Goal: Task Accomplishment & Management: Manage account settings

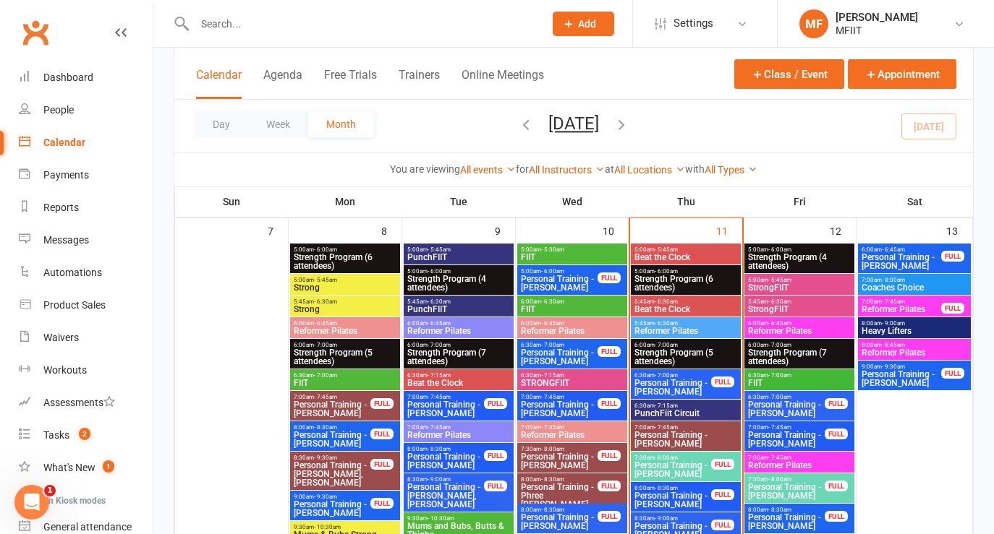
scroll to position [786, 0]
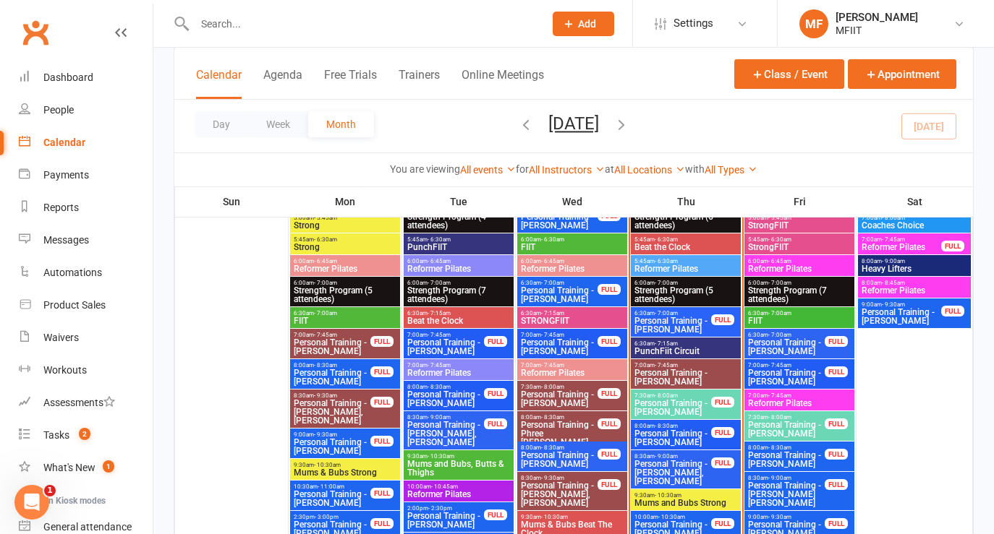
click at [694, 265] on span "Reformer Pilates" at bounding box center [686, 269] width 104 height 9
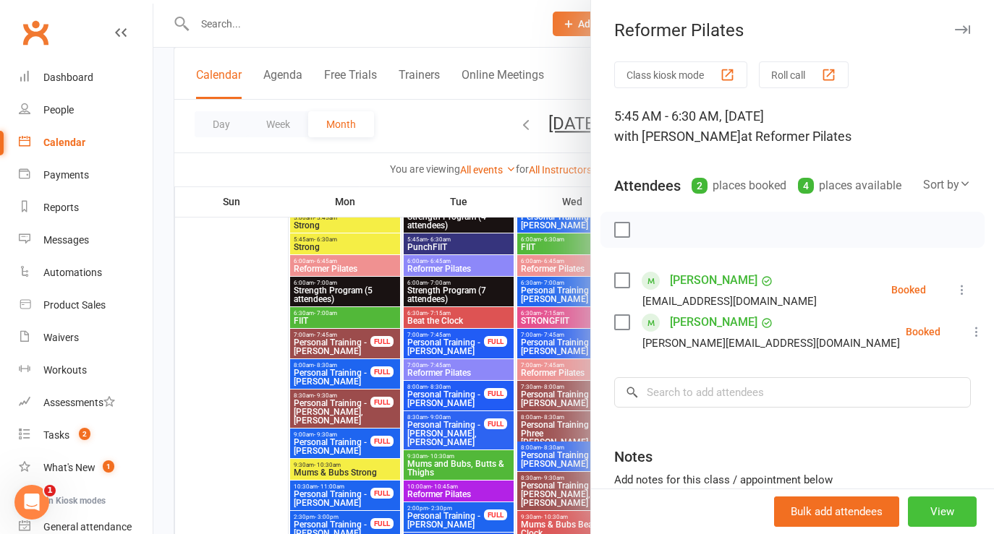
click at [952, 519] on button "View" at bounding box center [942, 512] width 69 height 30
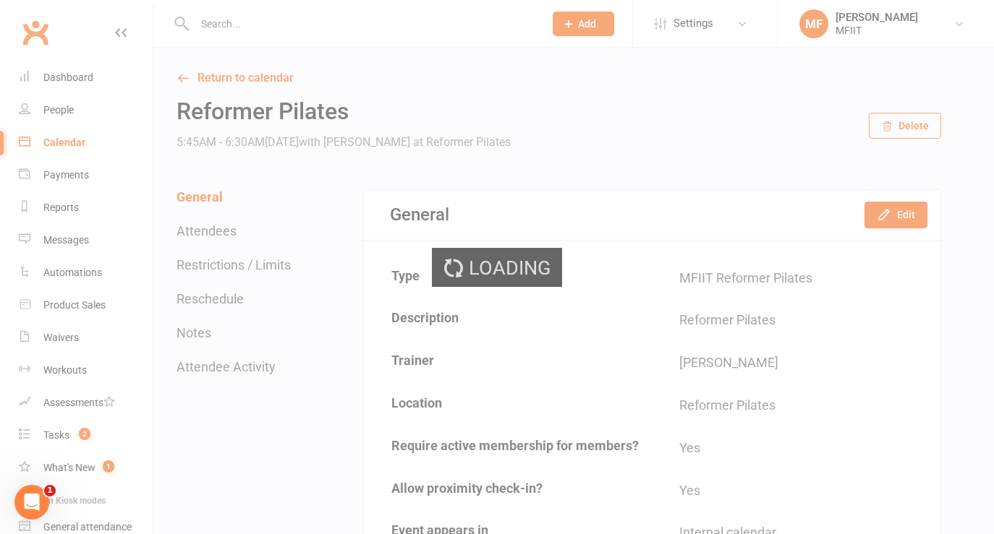
click at [908, 222] on div "Loading" at bounding box center [497, 267] width 994 height 534
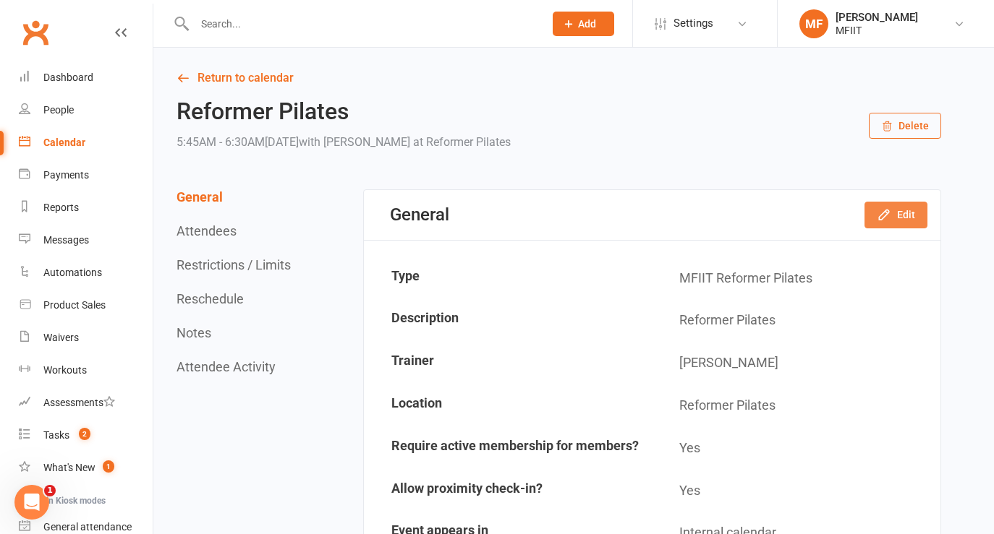
click at [903, 217] on button "Edit" at bounding box center [895, 215] width 63 height 26
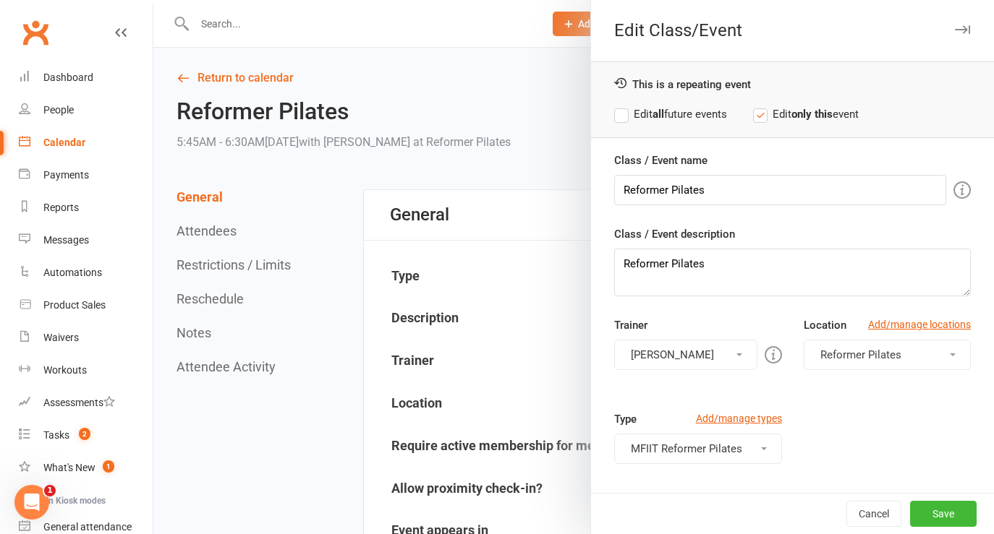
click at [679, 351] on button "[PERSON_NAME]" at bounding box center [685, 355] width 142 height 30
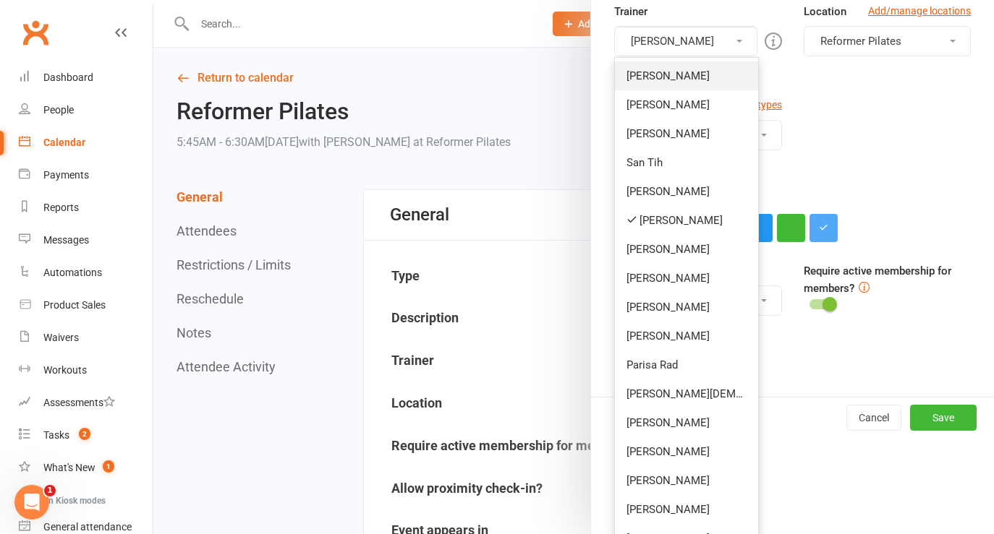
scroll to position [424, 0]
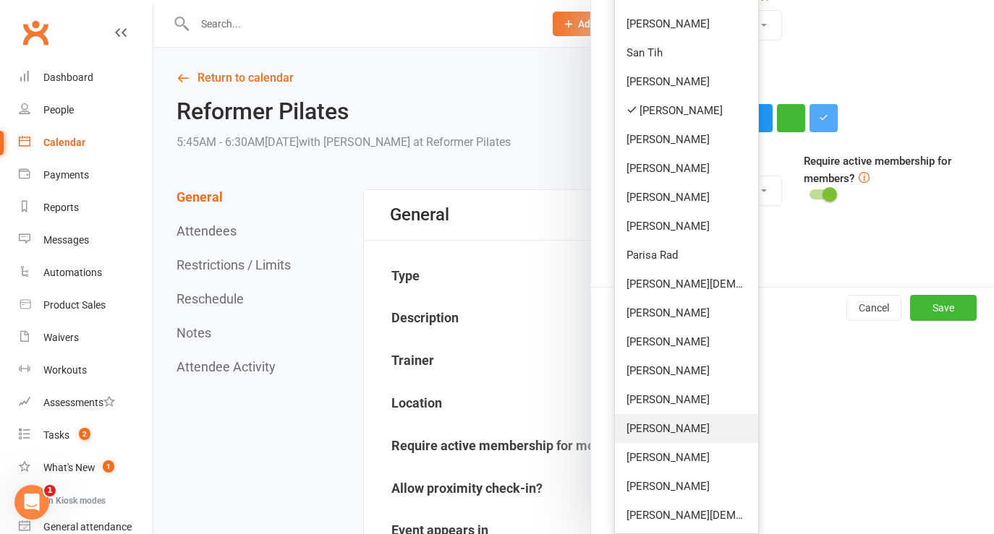
click at [657, 427] on link "[PERSON_NAME]" at bounding box center [686, 428] width 143 height 29
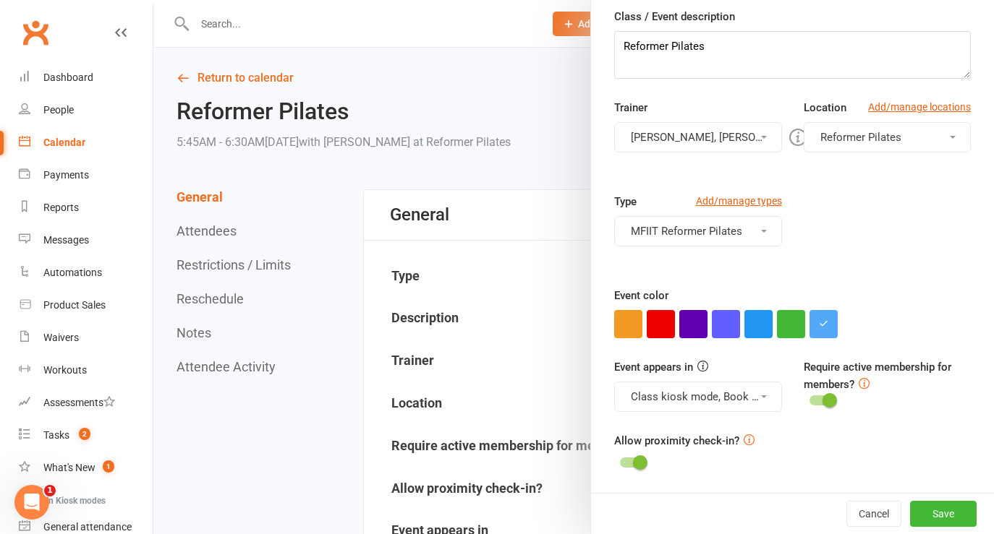
click at [689, 135] on button "[PERSON_NAME], [PERSON_NAME]" at bounding box center [697, 137] width 167 height 30
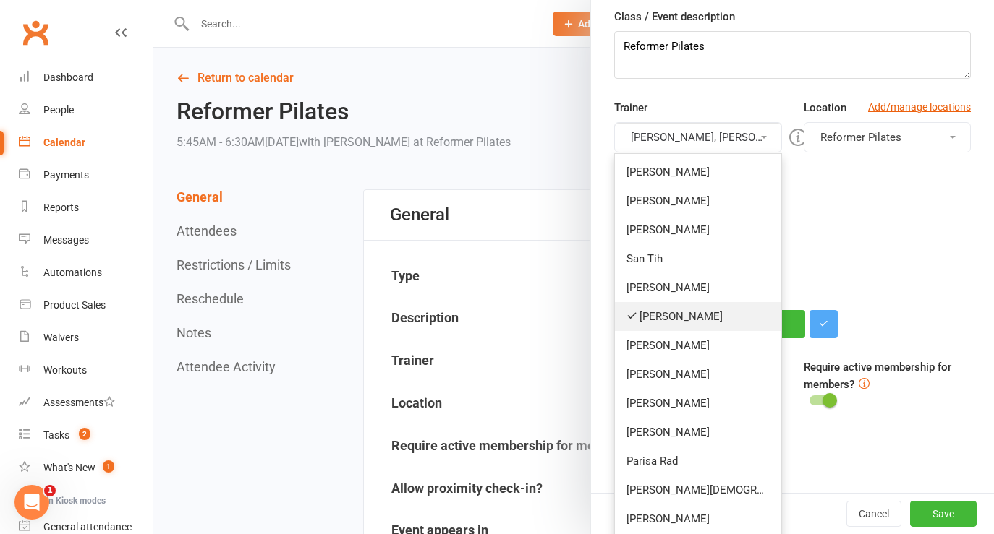
click at [672, 313] on link "[PERSON_NAME]" at bounding box center [698, 316] width 166 height 29
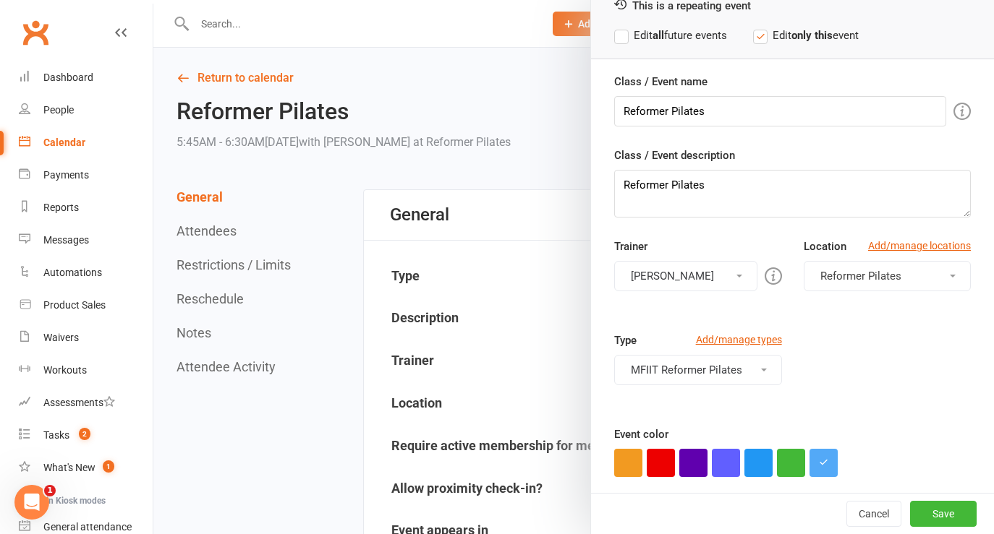
scroll to position [0, 0]
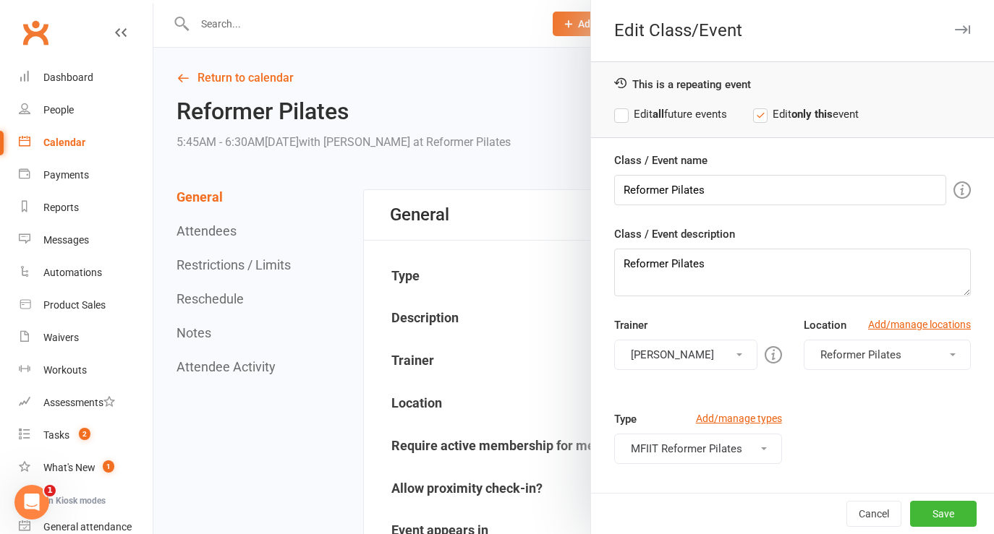
click at [621, 116] on label "Edit all future events" at bounding box center [670, 114] width 113 height 17
click at [947, 519] on button "Save" at bounding box center [943, 514] width 67 height 26
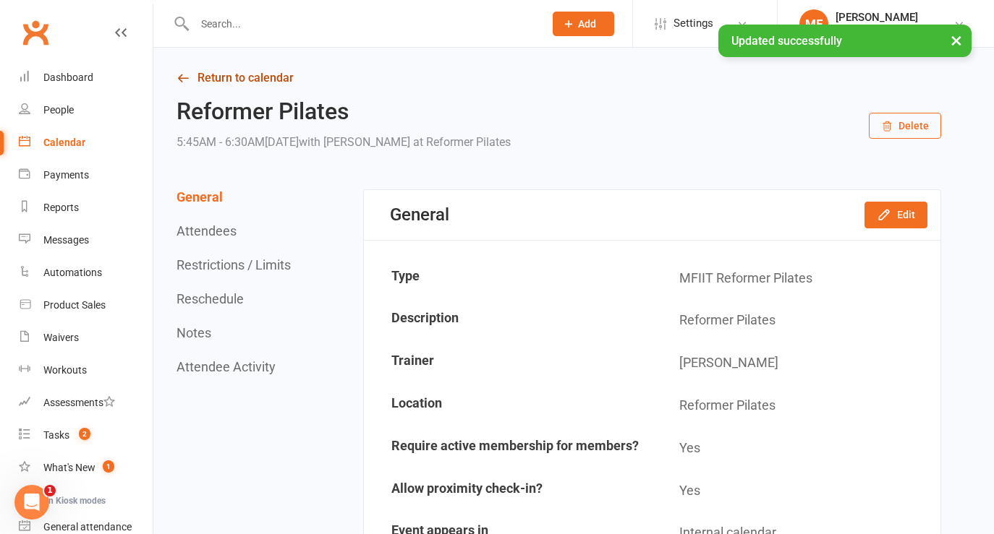
click at [183, 79] on icon at bounding box center [182, 78] width 13 height 13
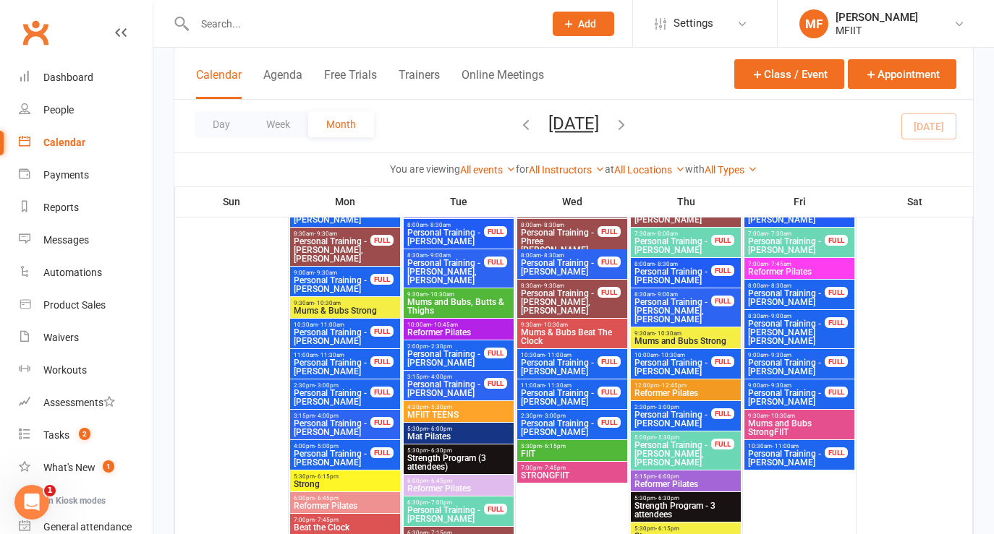
scroll to position [315, 0]
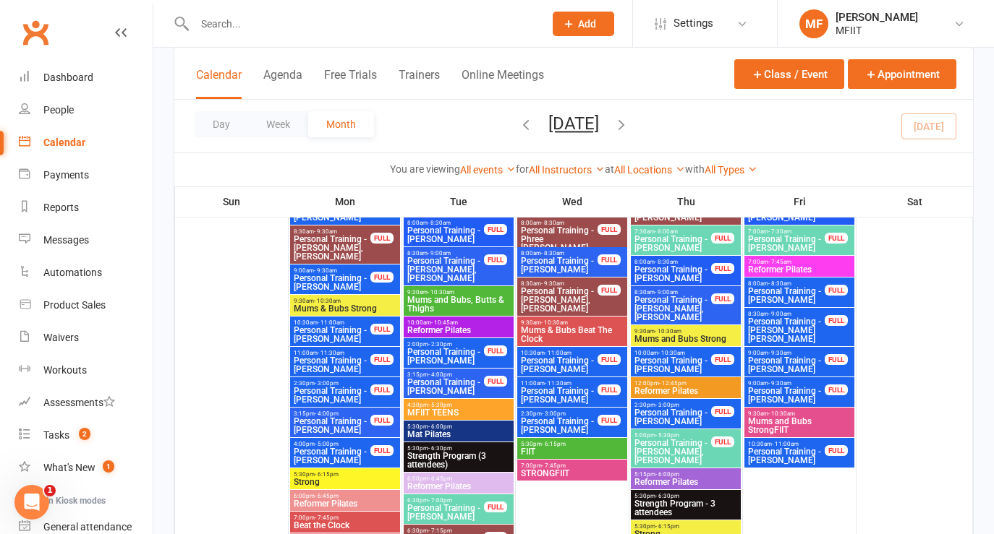
click at [696, 390] on span "Reformer Pilates" at bounding box center [686, 391] width 104 height 9
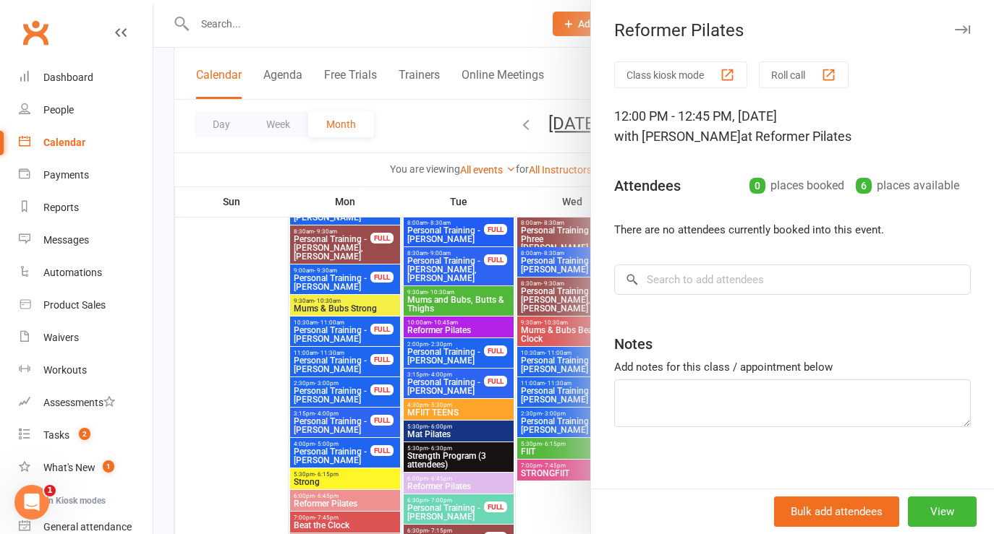
click at [443, 121] on div at bounding box center [573, 267] width 840 height 534
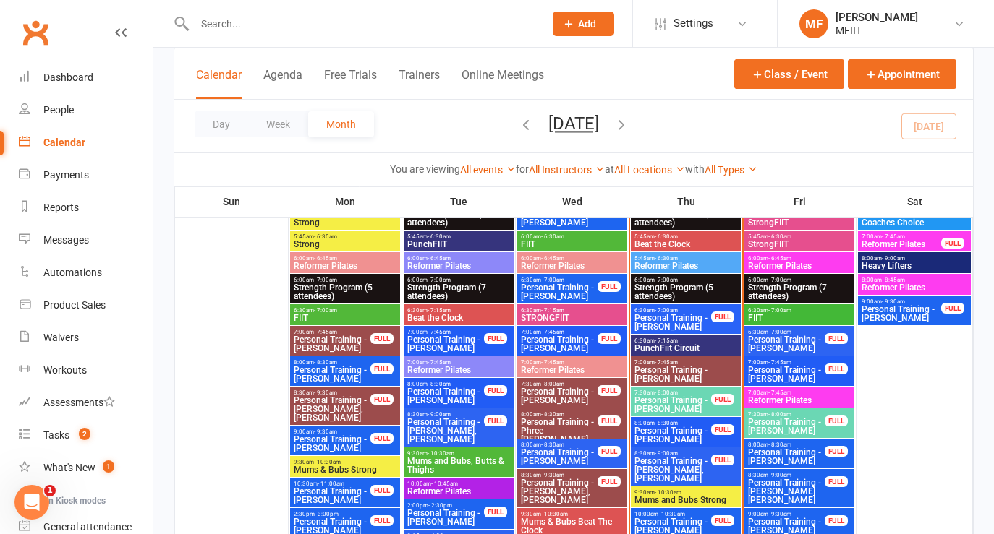
scroll to position [788, 0]
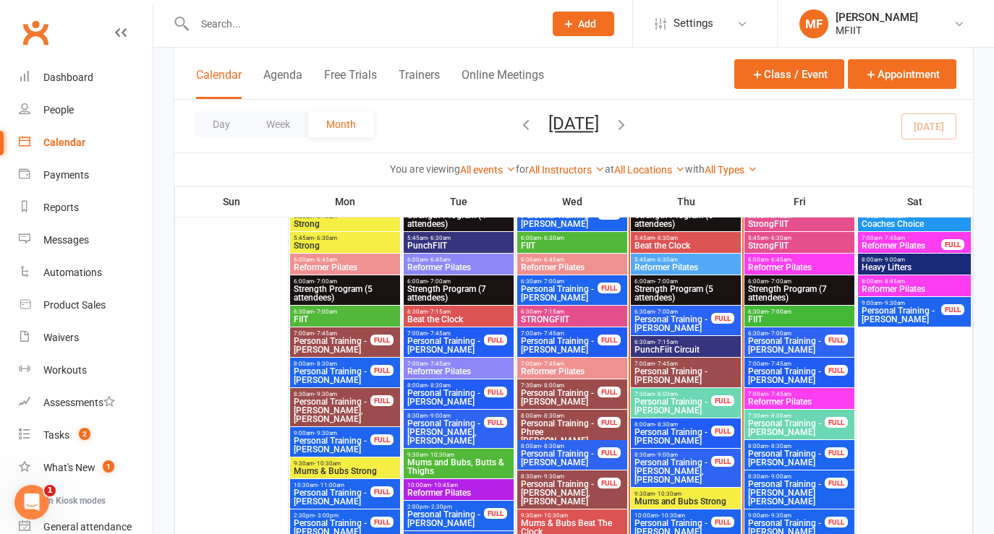
click at [649, 493] on span "9:30am - 10:30am" at bounding box center [686, 494] width 104 height 7
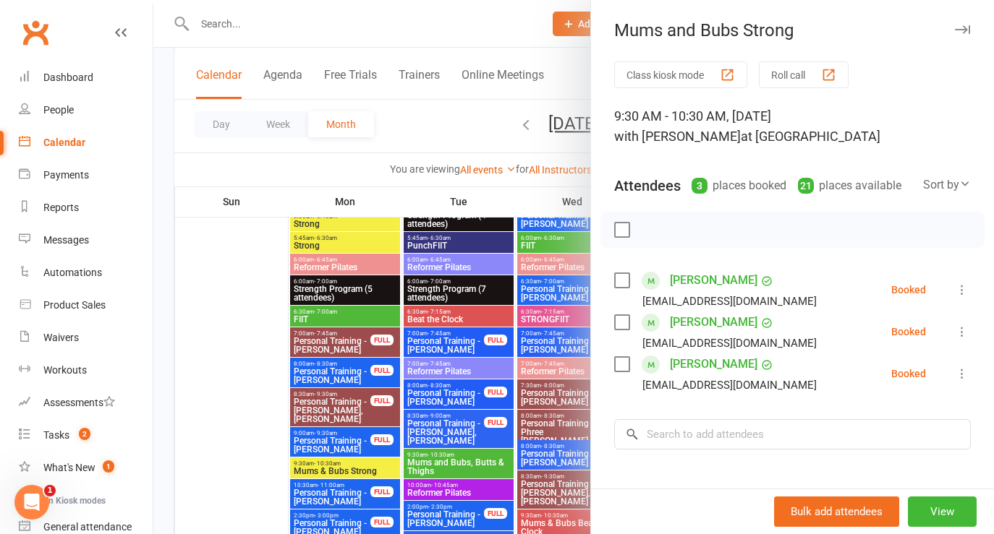
click at [427, 123] on div at bounding box center [573, 267] width 840 height 534
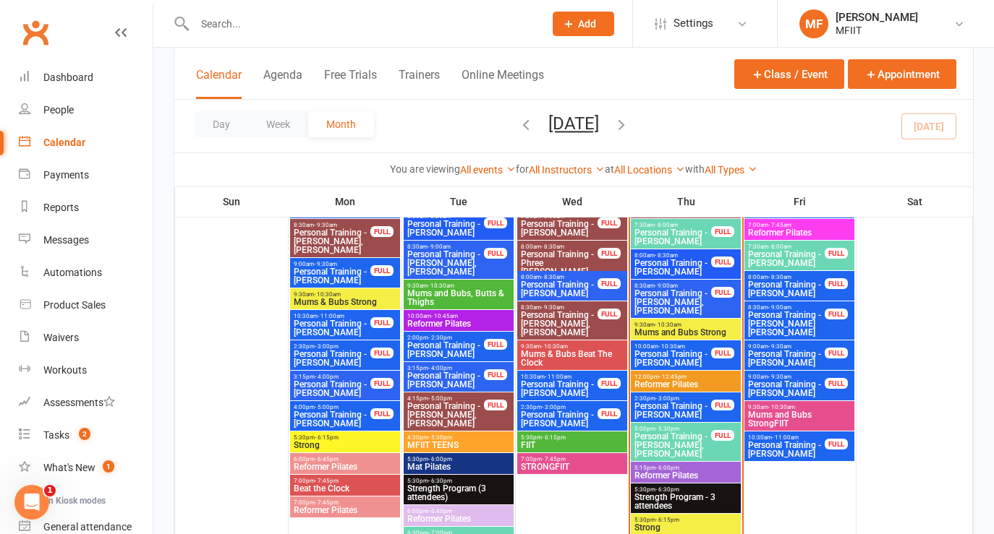
scroll to position [959, 0]
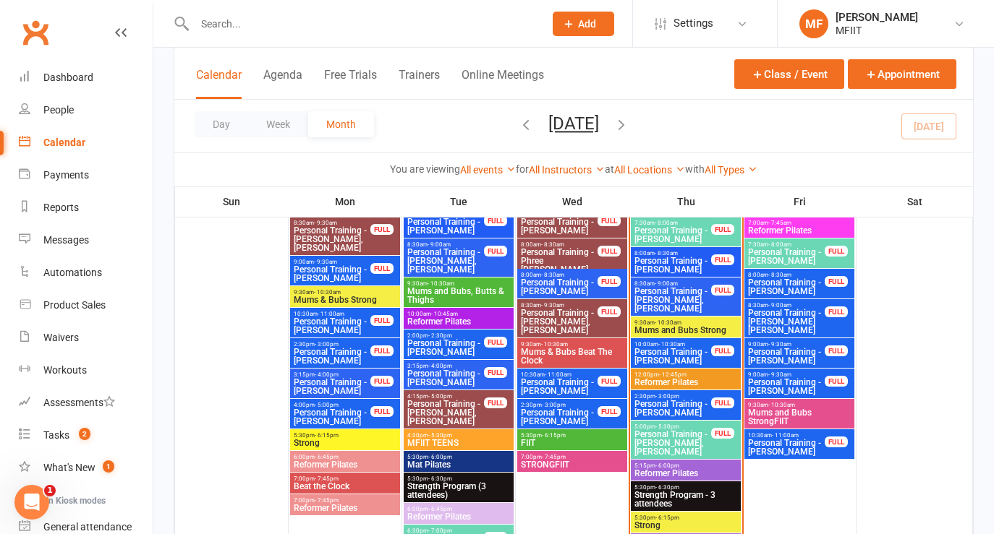
click at [796, 412] on span "Mums and Bubs StrongFIIT" at bounding box center [799, 417] width 104 height 17
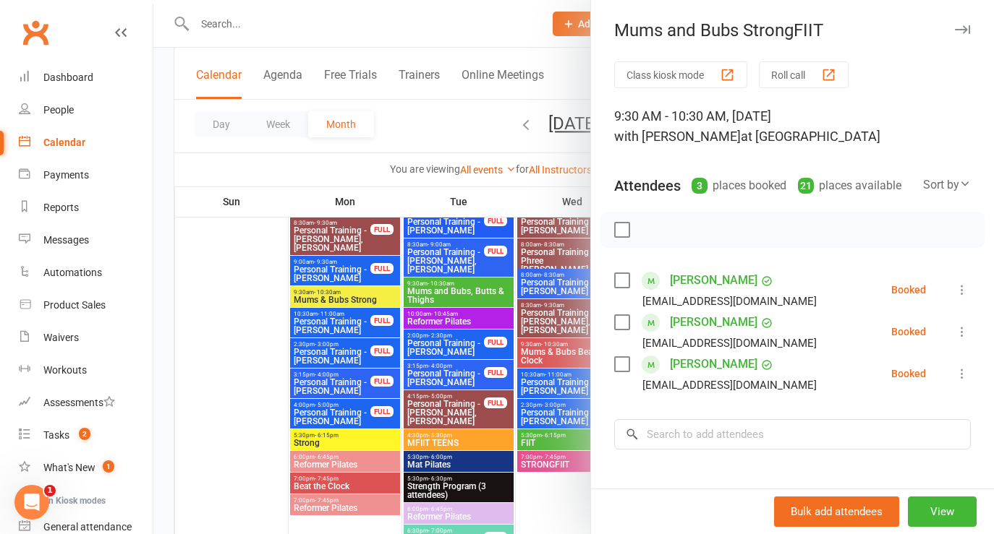
click at [380, 32] on div at bounding box center [573, 267] width 840 height 534
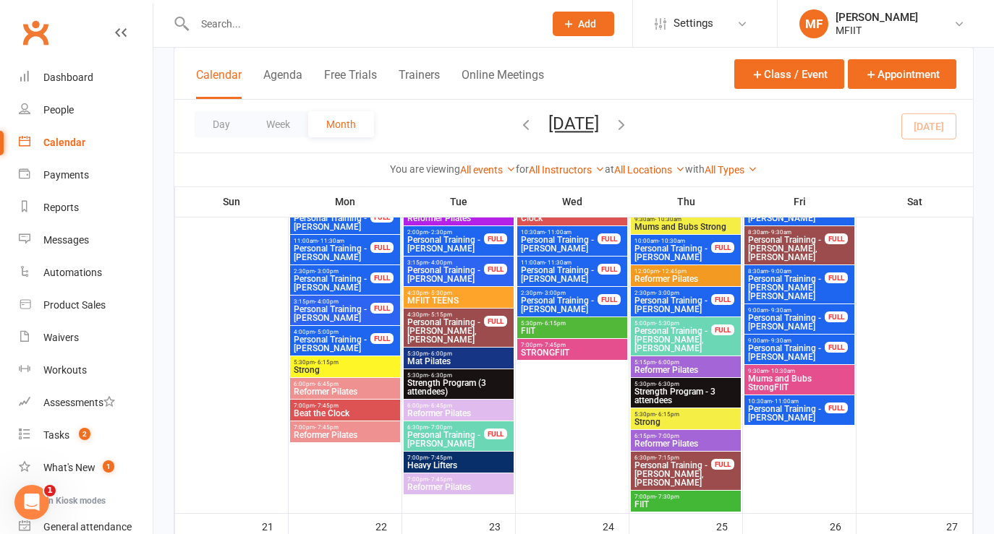
scroll to position [1760, 0]
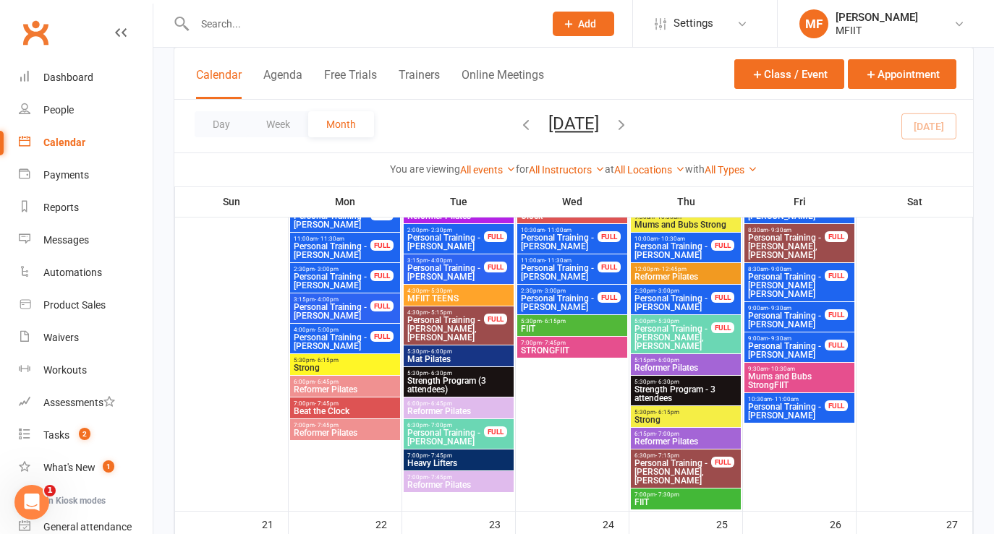
click at [428, 357] on span "Mat Pilates" at bounding box center [458, 359] width 104 height 9
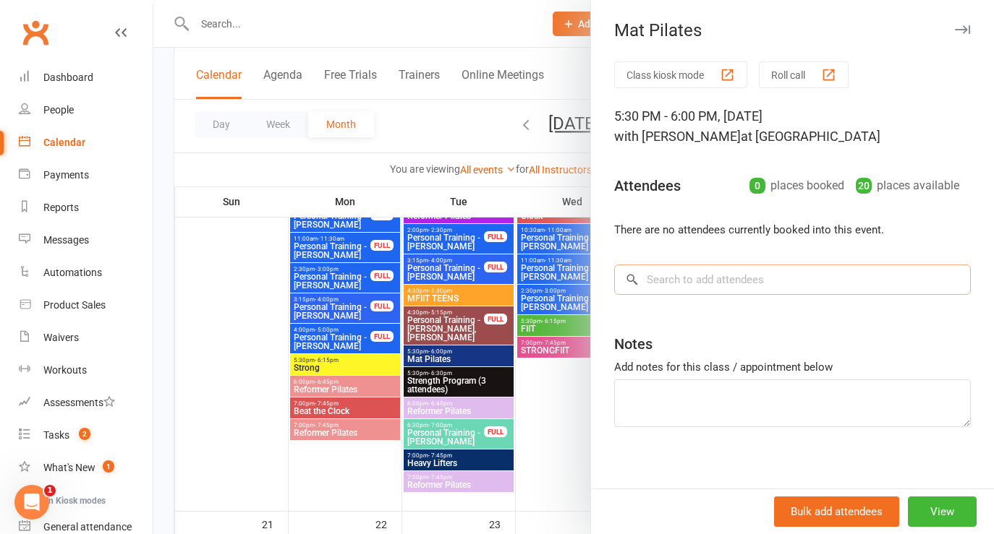
click at [675, 279] on input "search" at bounding box center [792, 280] width 357 height 30
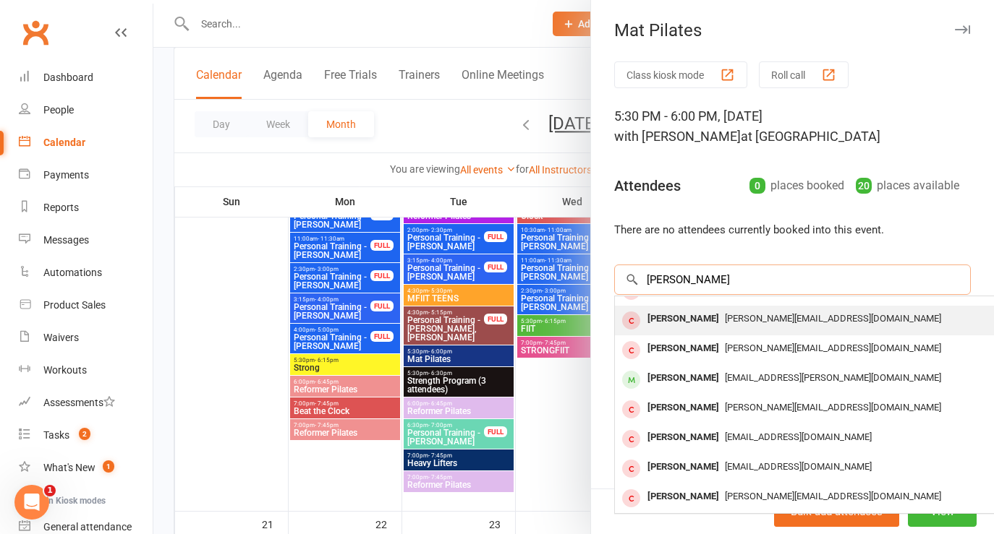
scroll to position [0, 0]
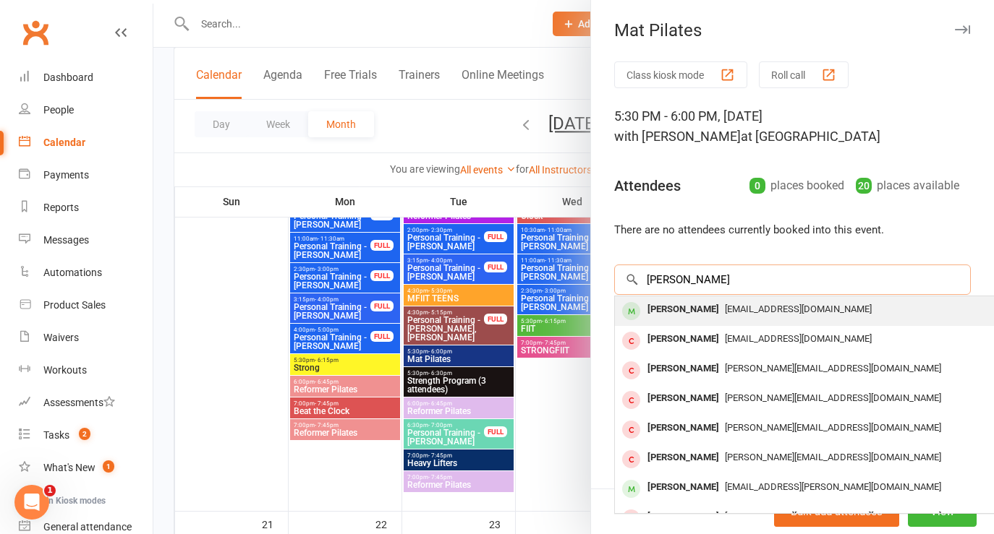
type input "[PERSON_NAME]"
click at [712, 310] on div "[PERSON_NAME]" at bounding box center [683, 309] width 83 height 21
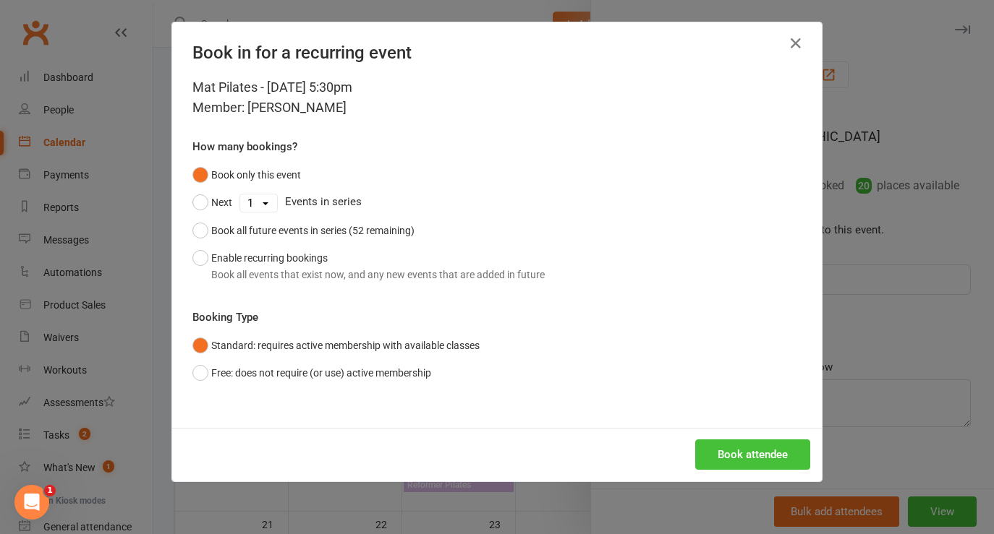
click at [735, 455] on button "Book attendee" at bounding box center [752, 455] width 115 height 30
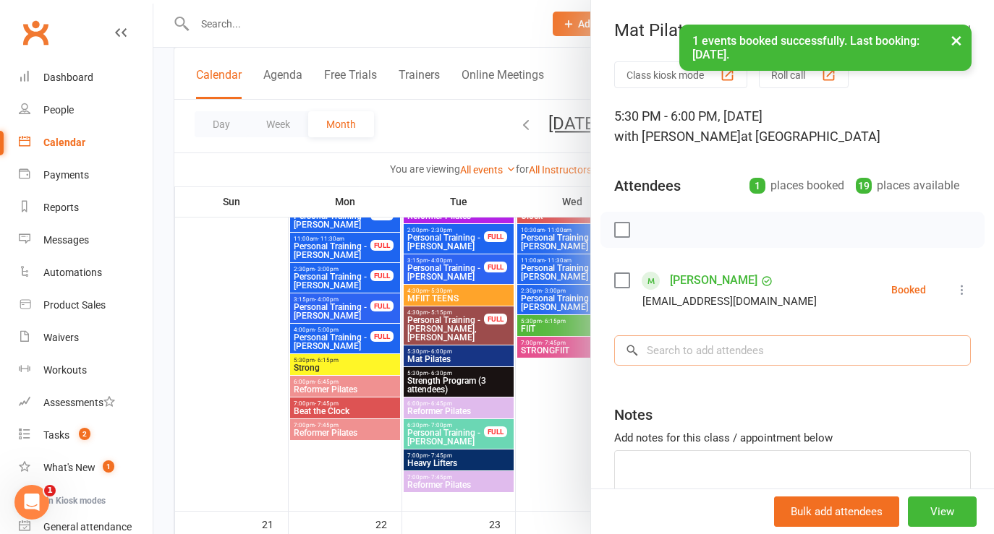
click at [678, 354] on input "search" at bounding box center [792, 351] width 357 height 30
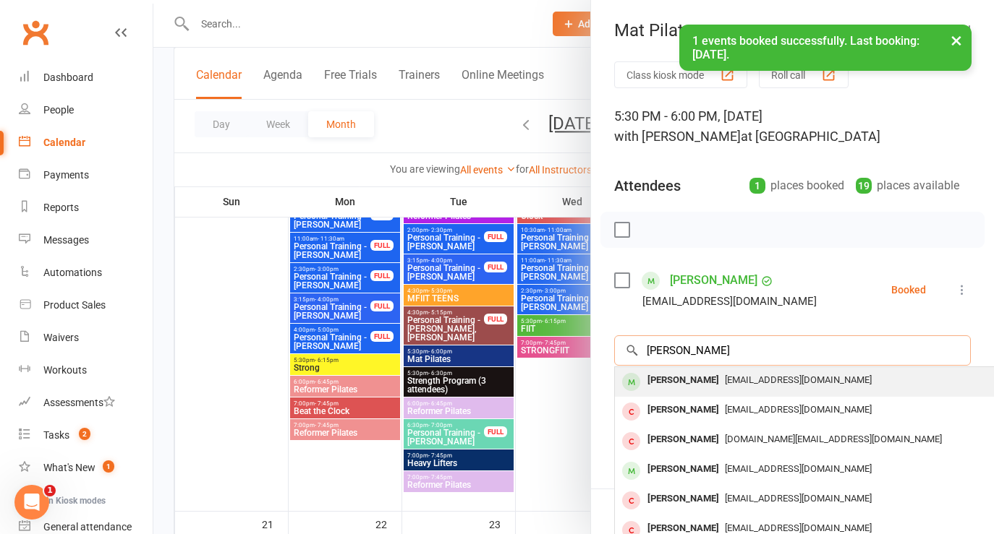
type input "[PERSON_NAME]"
click at [680, 384] on div "[PERSON_NAME]" at bounding box center [683, 380] width 83 height 21
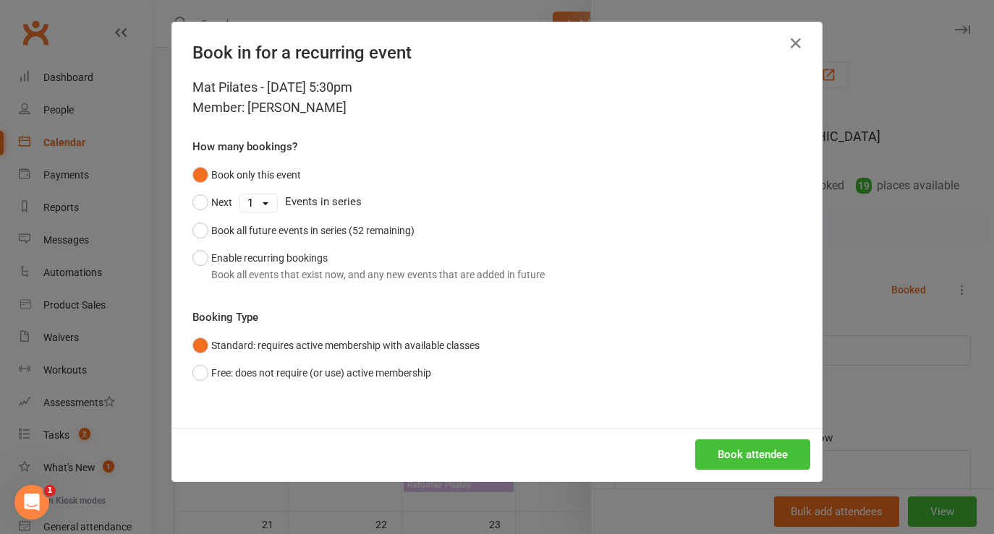
click at [728, 449] on button "Book attendee" at bounding box center [752, 455] width 115 height 30
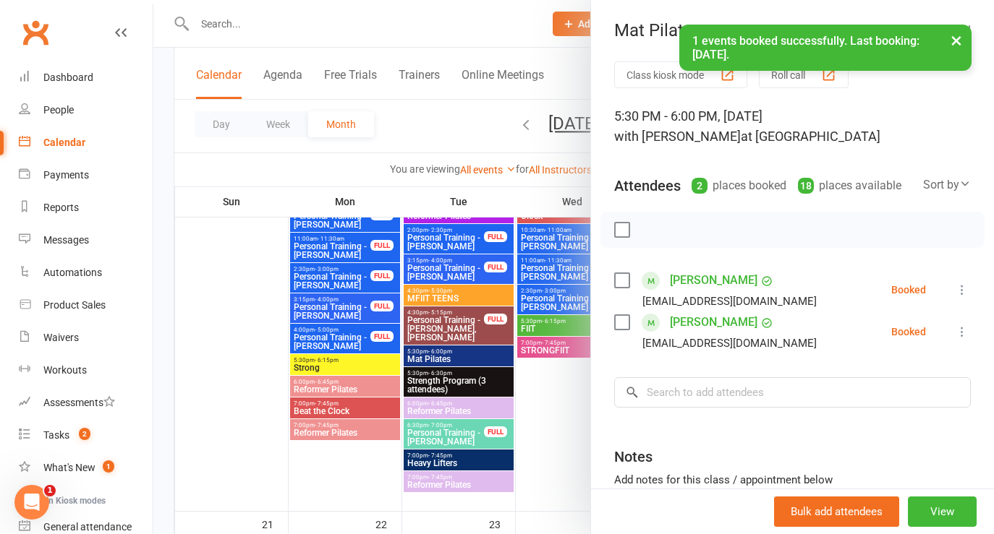
click at [660, 347] on div "[EMAIL_ADDRESS][DOMAIN_NAME]" at bounding box center [729, 343] width 174 height 19
click at [674, 396] on input "search" at bounding box center [792, 393] width 357 height 30
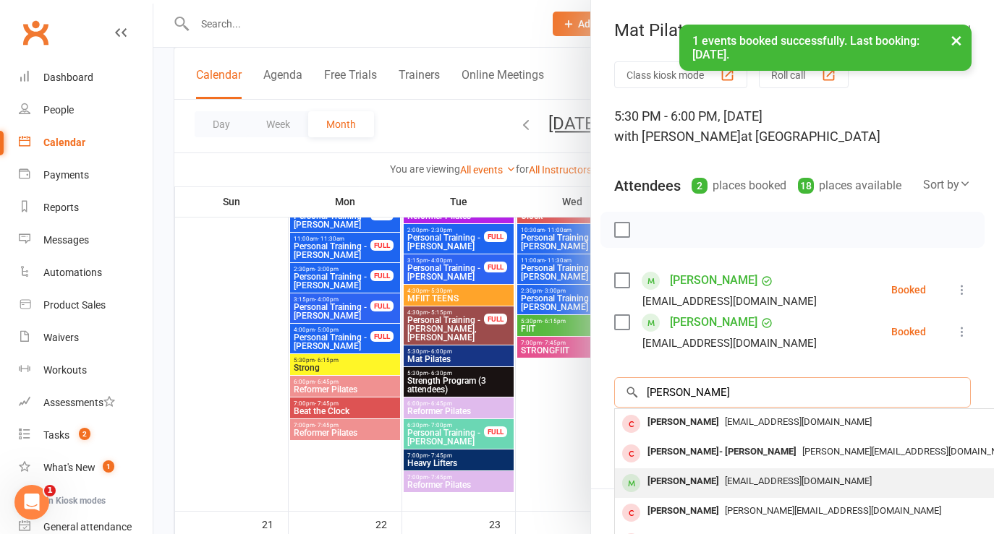
type input "[PERSON_NAME]"
click at [676, 482] on div "[PERSON_NAME]" at bounding box center [683, 482] width 83 height 21
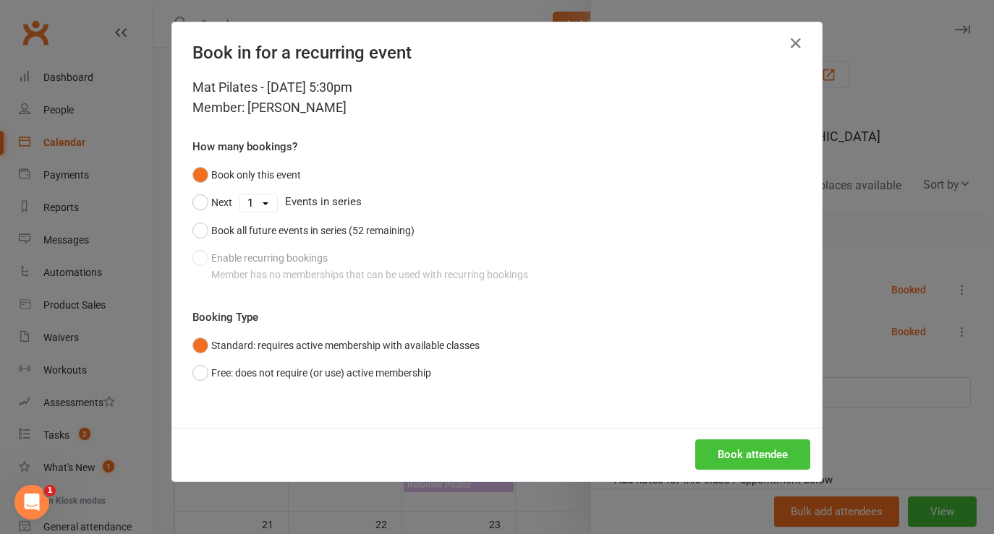
click at [730, 455] on button "Book attendee" at bounding box center [752, 455] width 115 height 30
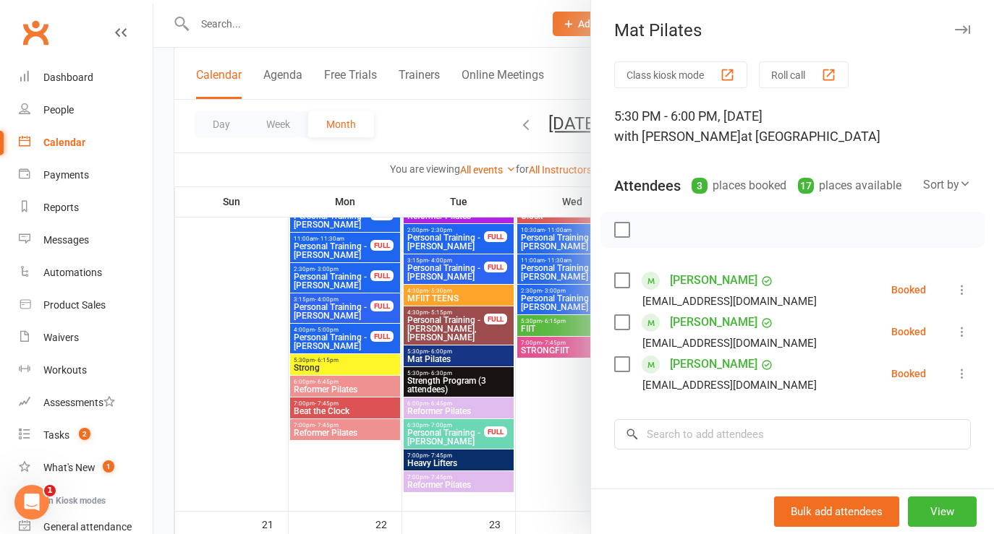
click at [540, 401] on div at bounding box center [573, 267] width 840 height 534
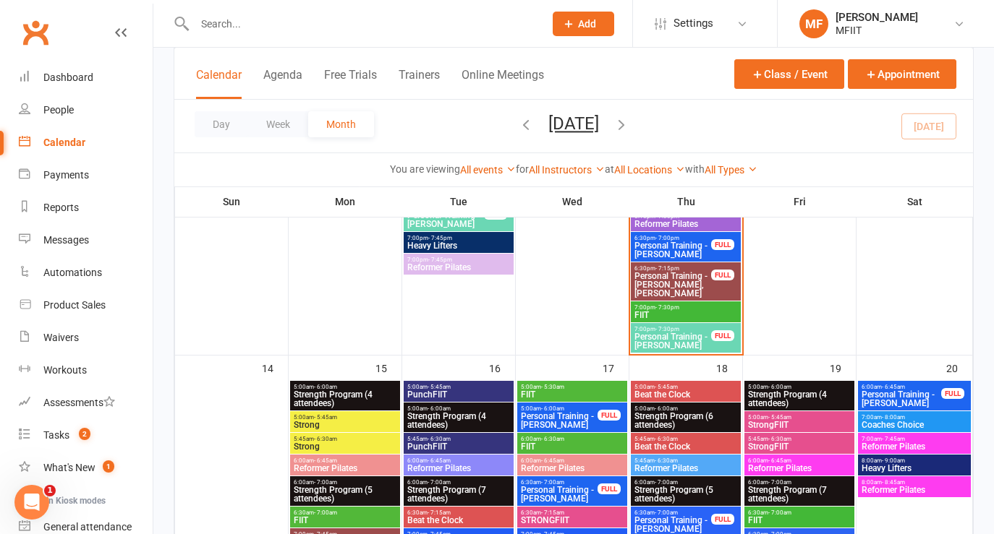
scroll to position [1279, 0]
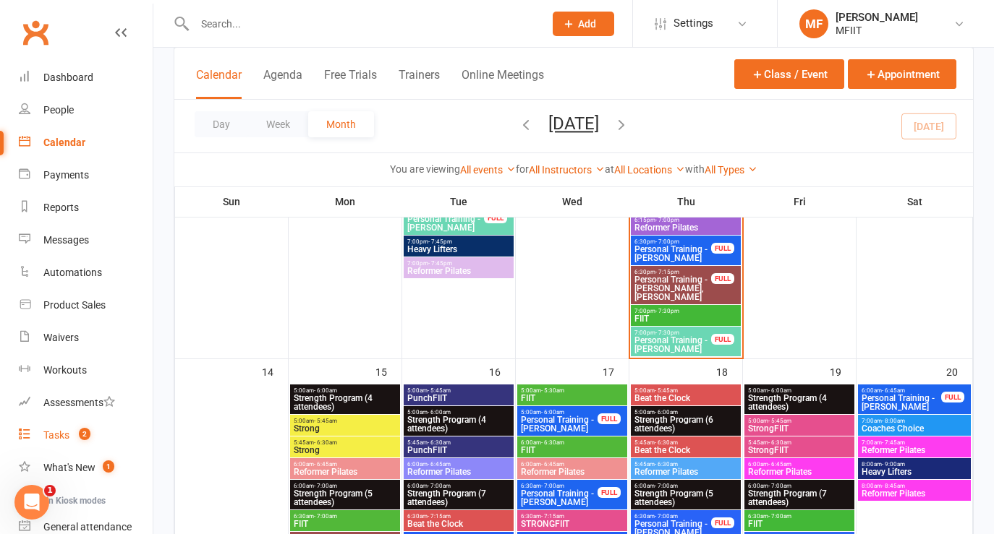
click at [50, 435] on div "Tasks" at bounding box center [56, 436] width 26 height 12
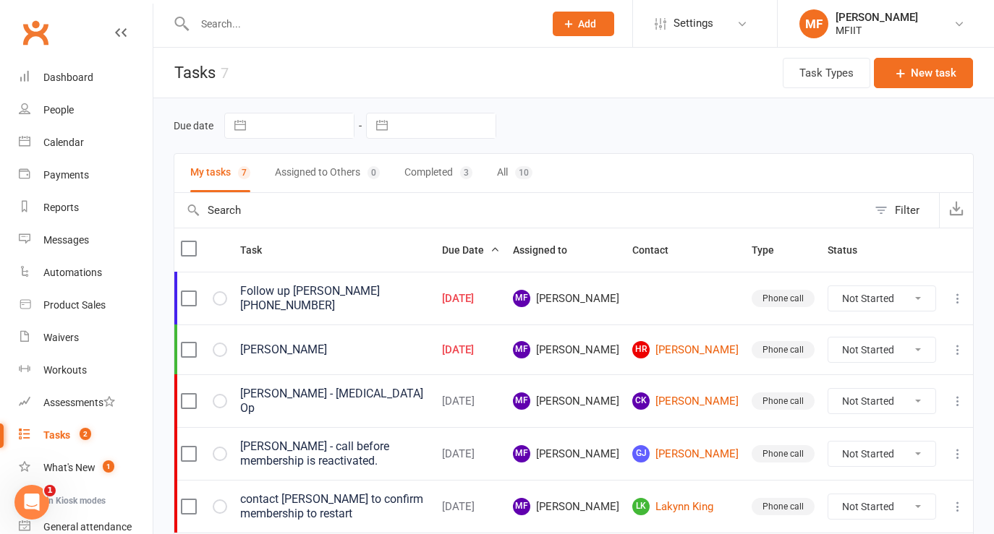
click at [265, 348] on div "[PERSON_NAME]" at bounding box center [334, 350] width 189 height 14
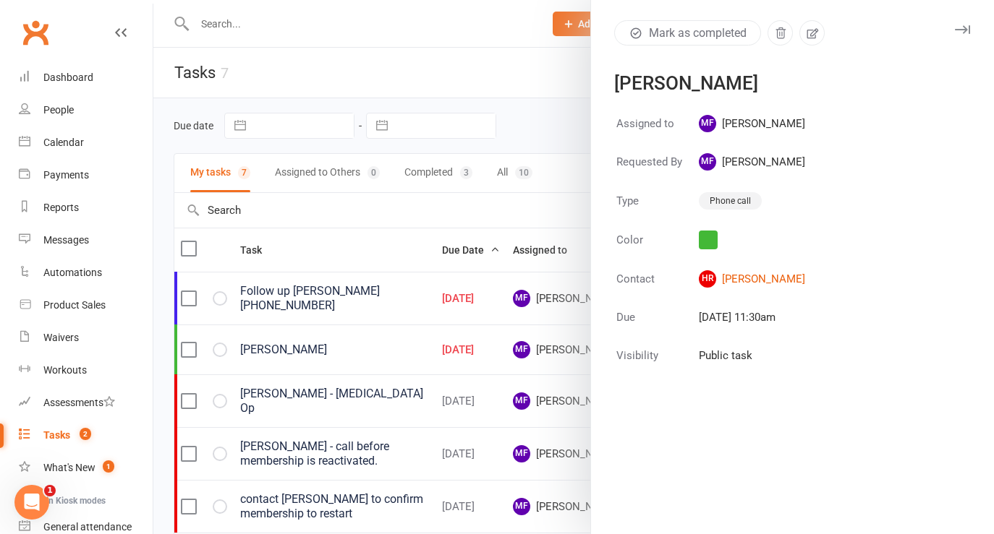
click at [482, 75] on div at bounding box center [573, 267] width 840 height 534
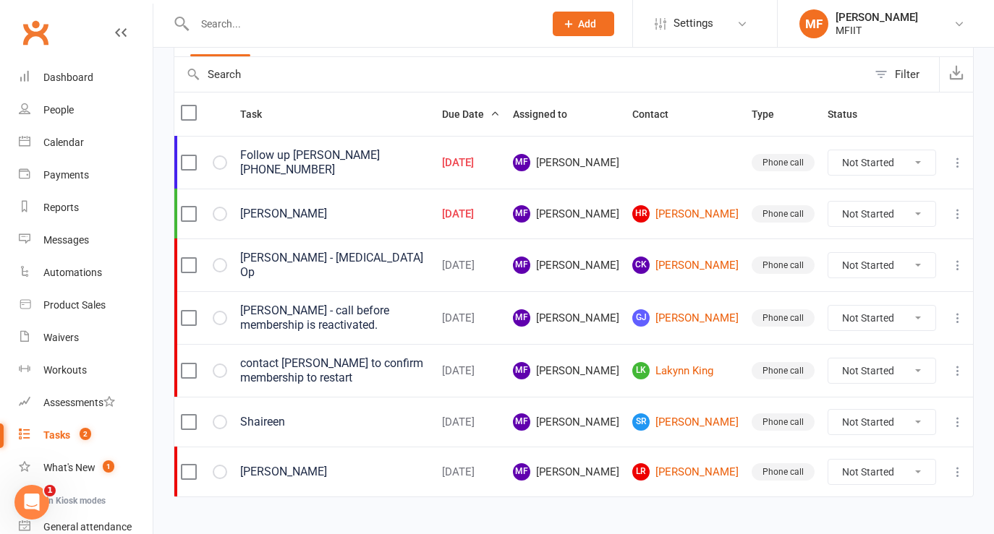
scroll to position [138, 0]
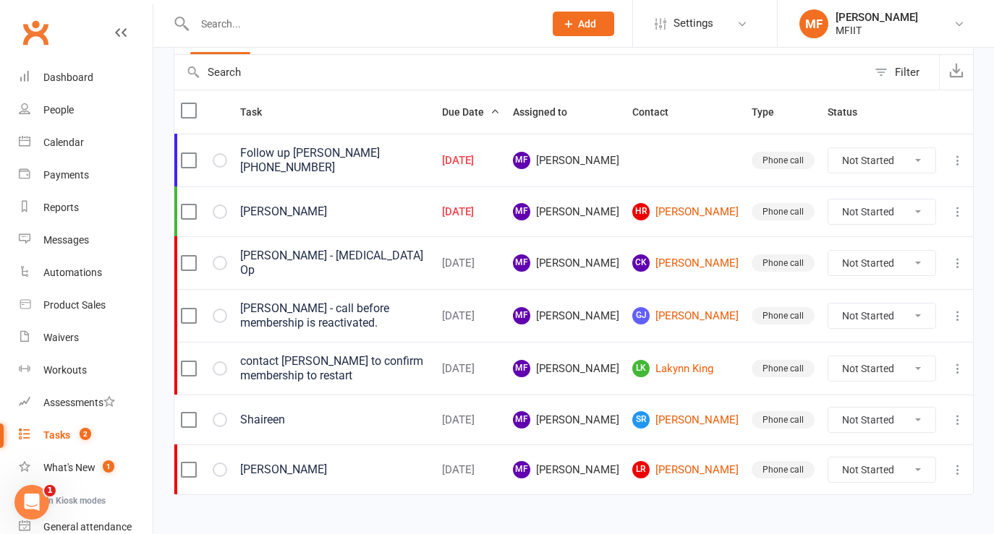
click at [500, 162] on div "[DATE]" at bounding box center [471, 161] width 58 height 12
click at [357, 155] on div "Follow up [PERSON_NAME] [PHONE_NUMBER]" at bounding box center [334, 160] width 189 height 29
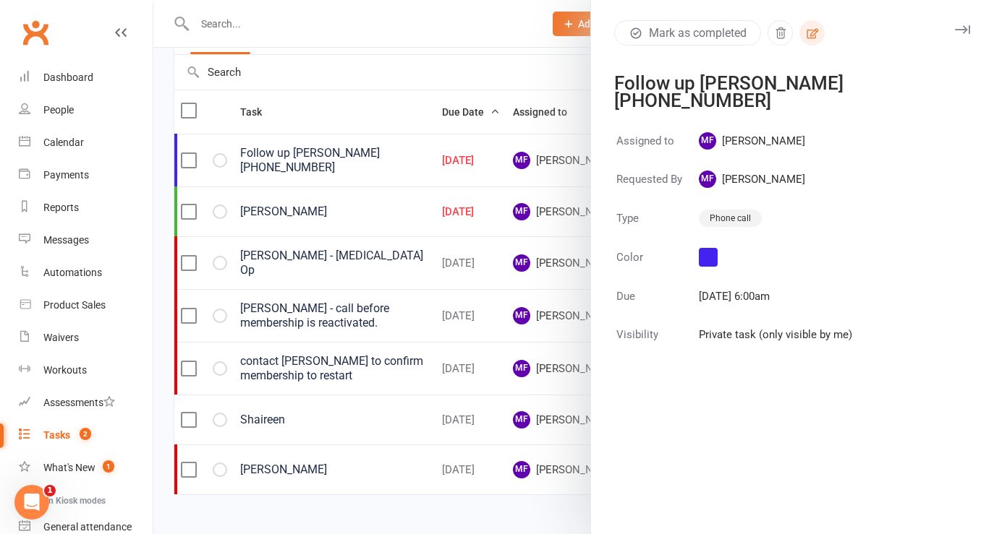
click at [814, 34] on icon "button" at bounding box center [812, 33] width 12 height 10
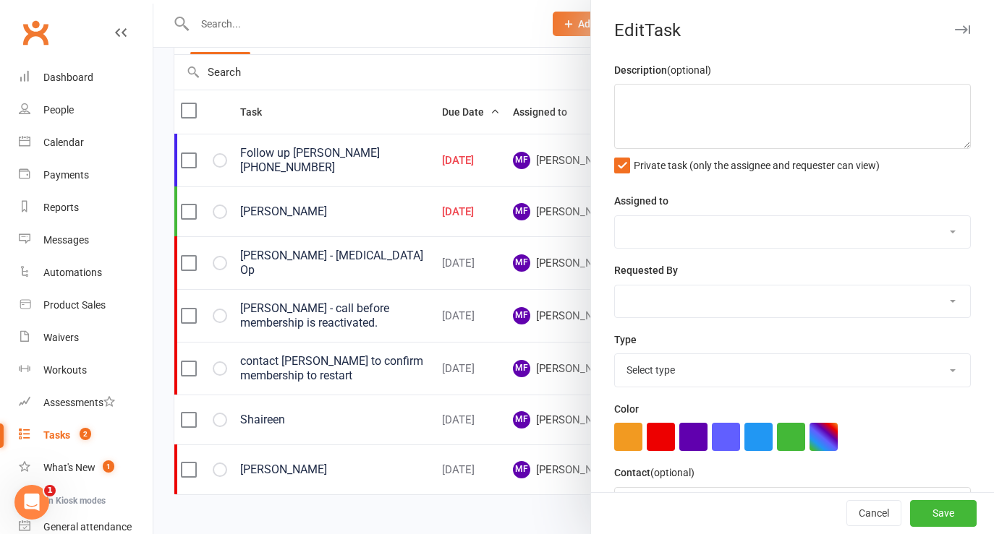
type textarea "Follow up [PERSON_NAME] [PHONE_NUMBER]"
select select "48523"
type input "[DATE]"
type input "6:00am"
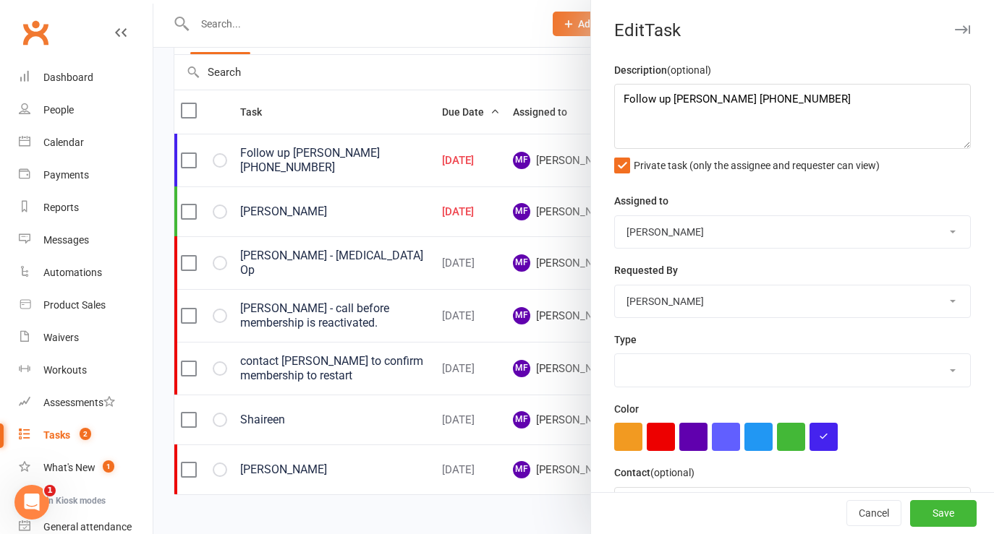
select select "26724"
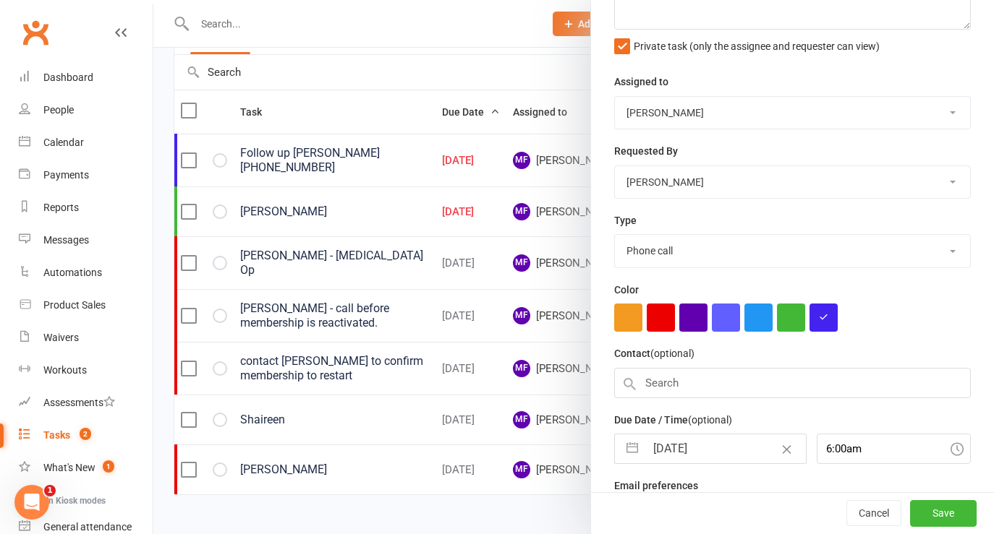
scroll to position [160, 0]
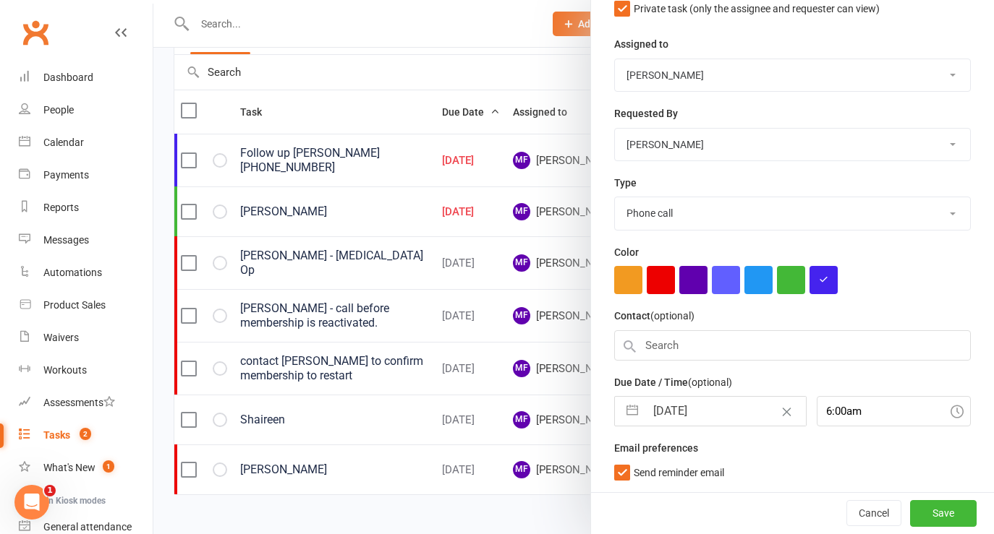
select select "4"
select select "2025"
select select "5"
select select "2025"
select select "6"
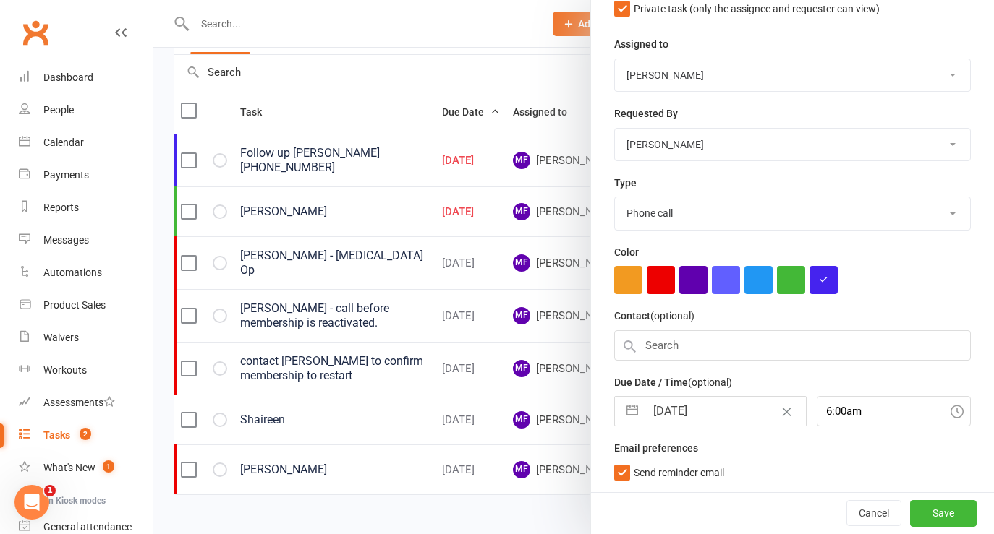
select select "2025"
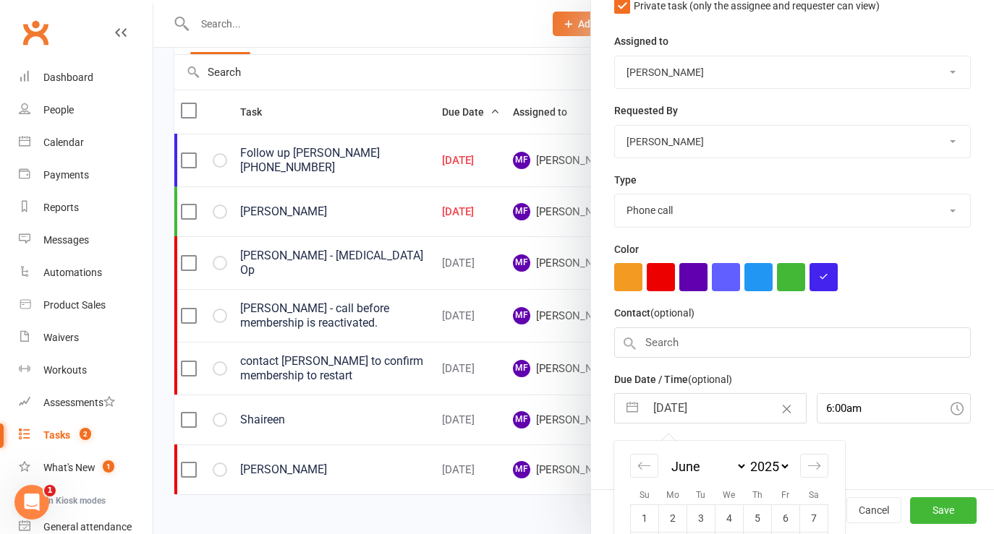
click at [715, 414] on input "[DATE]" at bounding box center [725, 408] width 161 height 29
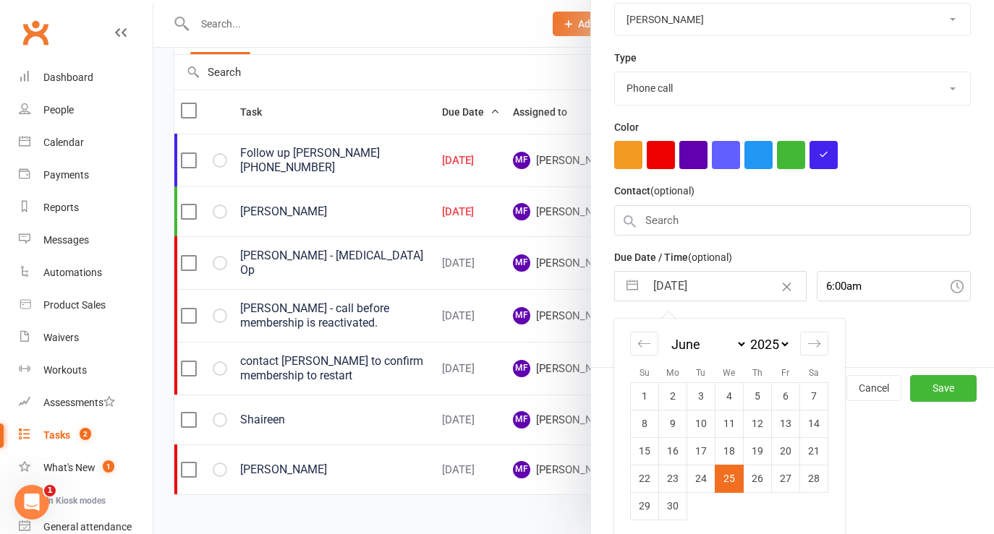
scroll to position [287, 0]
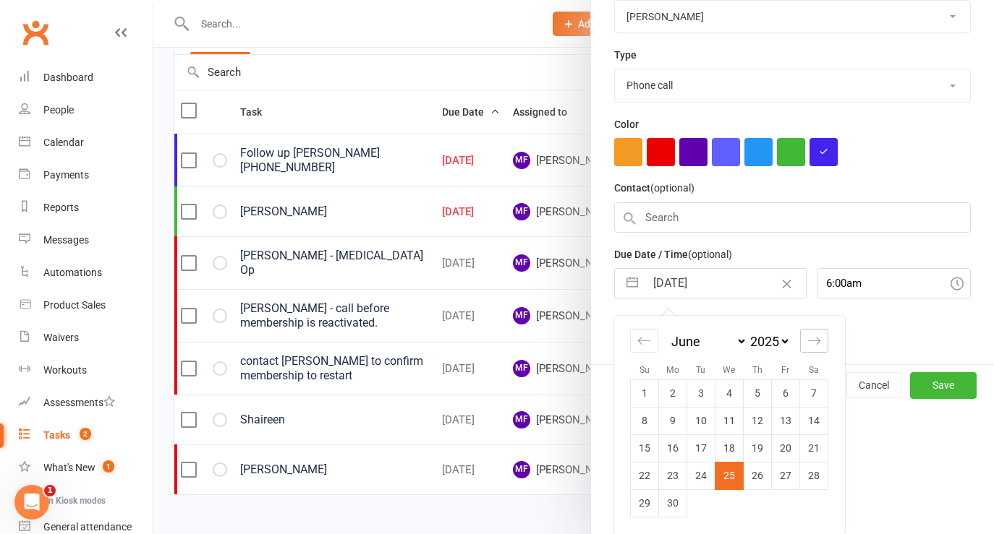
click at [821, 337] on div "Move forward to switch to the next month." at bounding box center [814, 341] width 28 height 24
select select "7"
select select "2025"
click at [821, 337] on icon "Move forward to switch to the next month." at bounding box center [814, 341] width 14 height 14
select select "8"
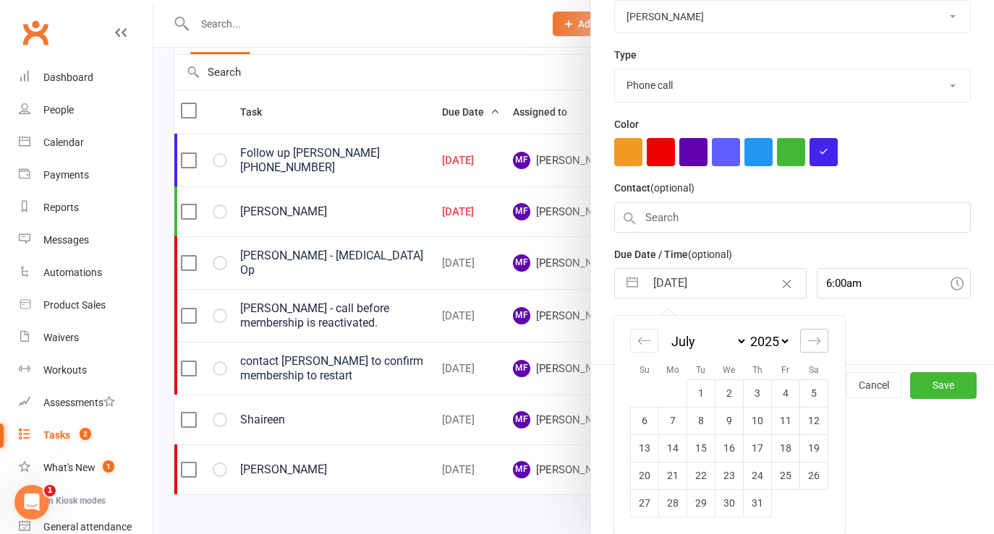
select select "2025"
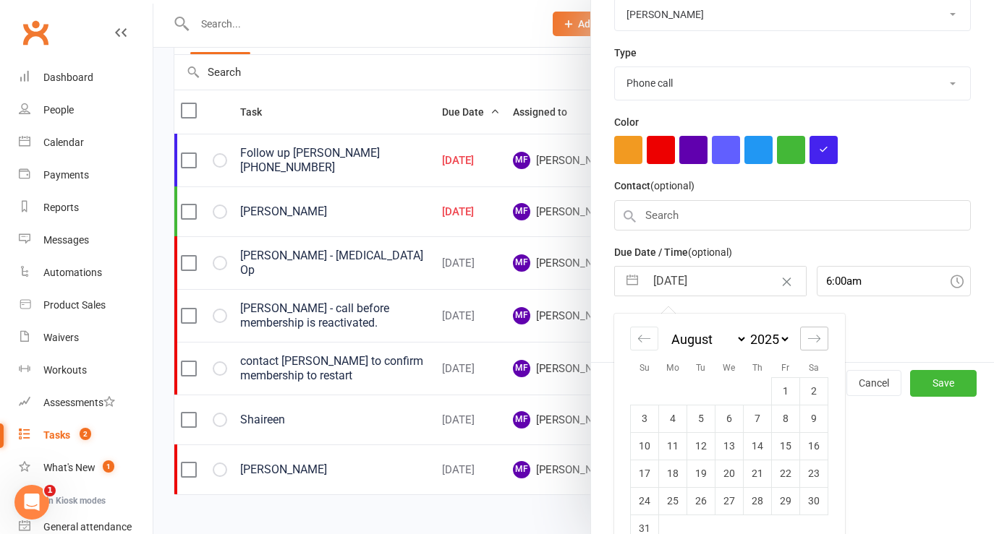
click at [821, 337] on icon "Move forward to switch to the next month." at bounding box center [814, 339] width 14 height 14
select select "9"
select select "2025"
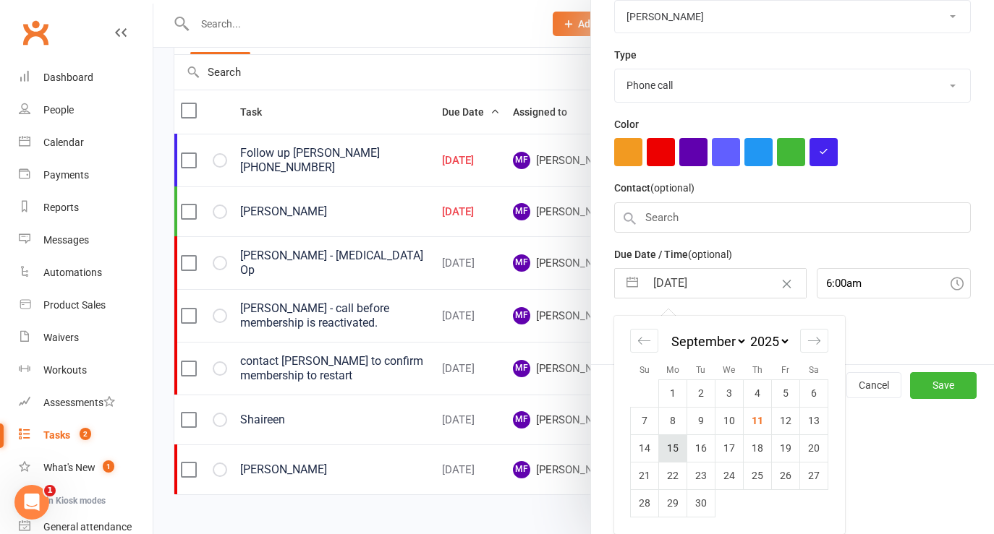
click at [675, 447] on td "15" at bounding box center [673, 448] width 28 height 27
type input "[DATE]"
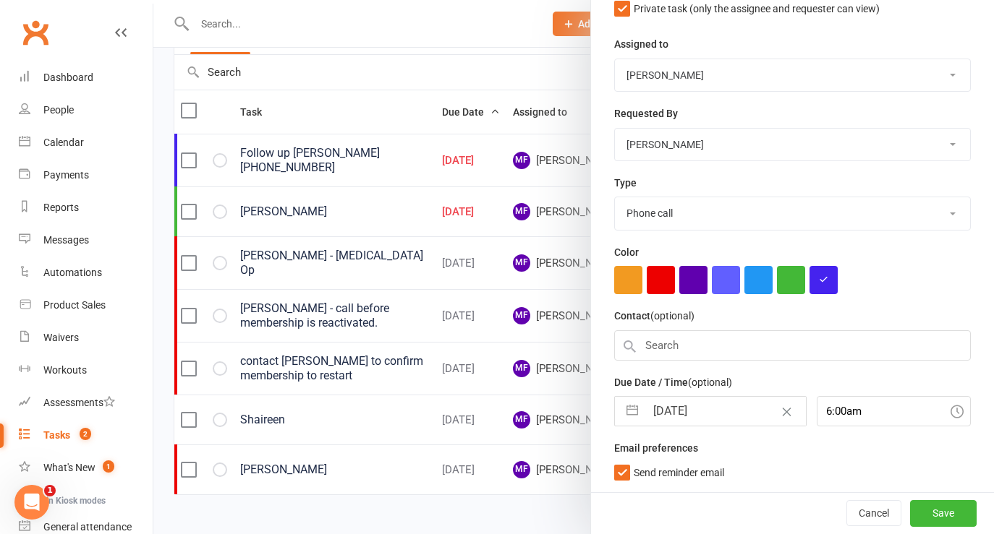
scroll to position [160, 0]
click at [950, 512] on button "Save" at bounding box center [943, 513] width 67 height 26
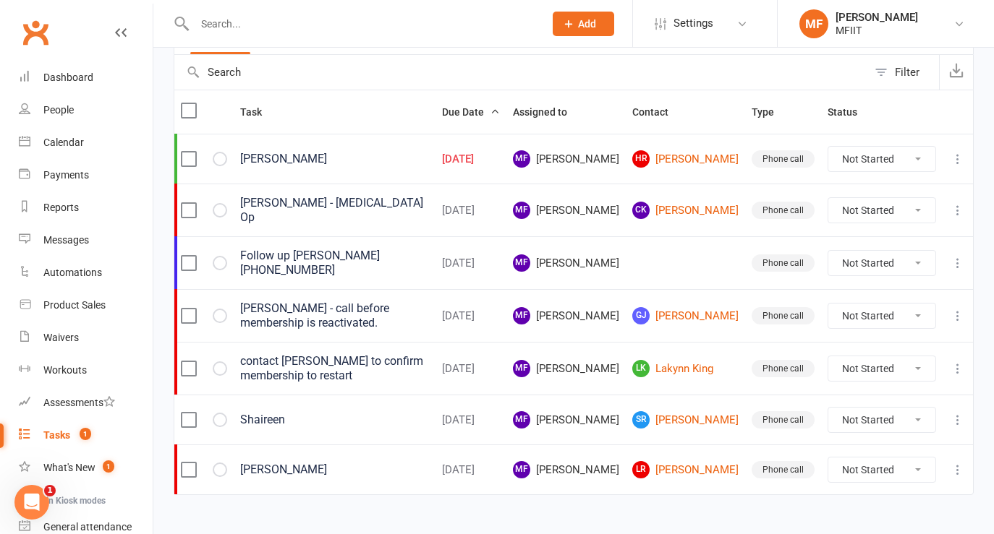
click at [276, 158] on div "[PERSON_NAME]" at bounding box center [334, 159] width 189 height 14
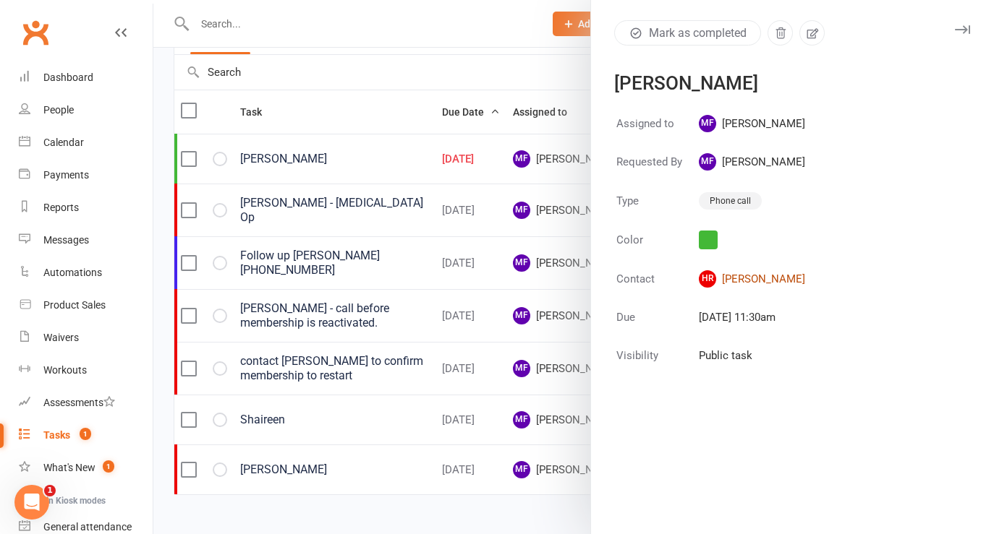
click at [759, 278] on link "HR [PERSON_NAME]" at bounding box center [752, 278] width 106 height 17
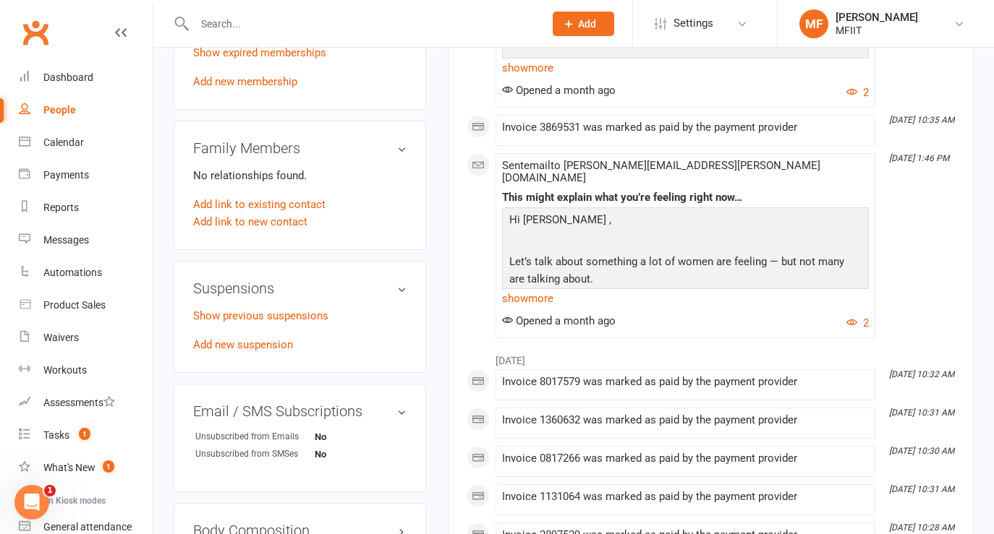
scroll to position [736, 0]
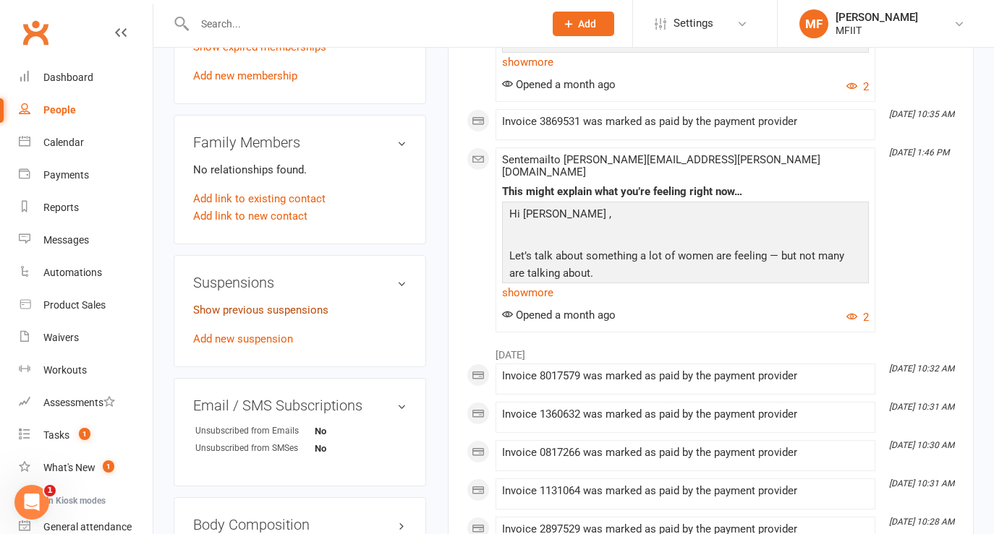
click at [247, 313] on link "Show previous suspensions" at bounding box center [260, 310] width 135 height 13
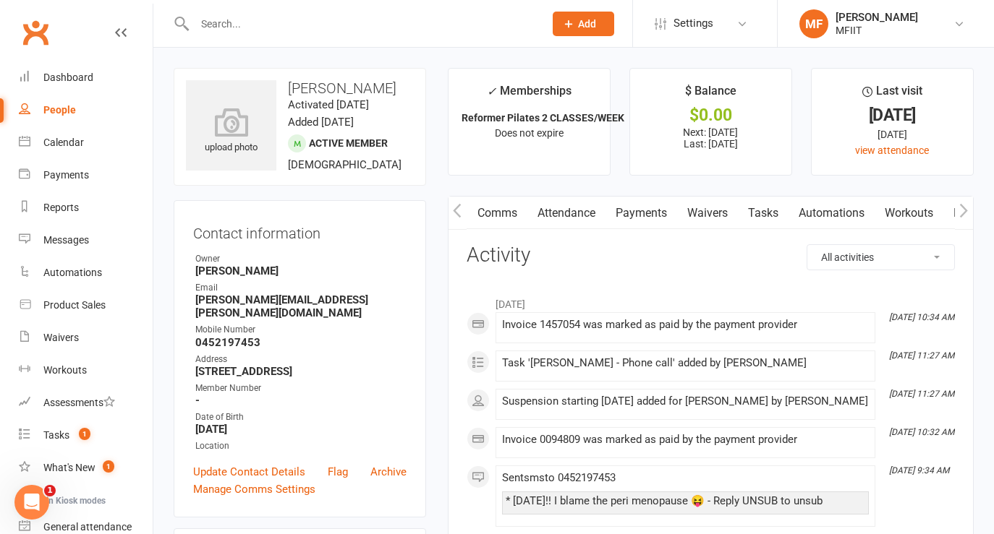
scroll to position [0, 0]
click at [723, 214] on link "Payments" at bounding box center [730, 213] width 72 height 33
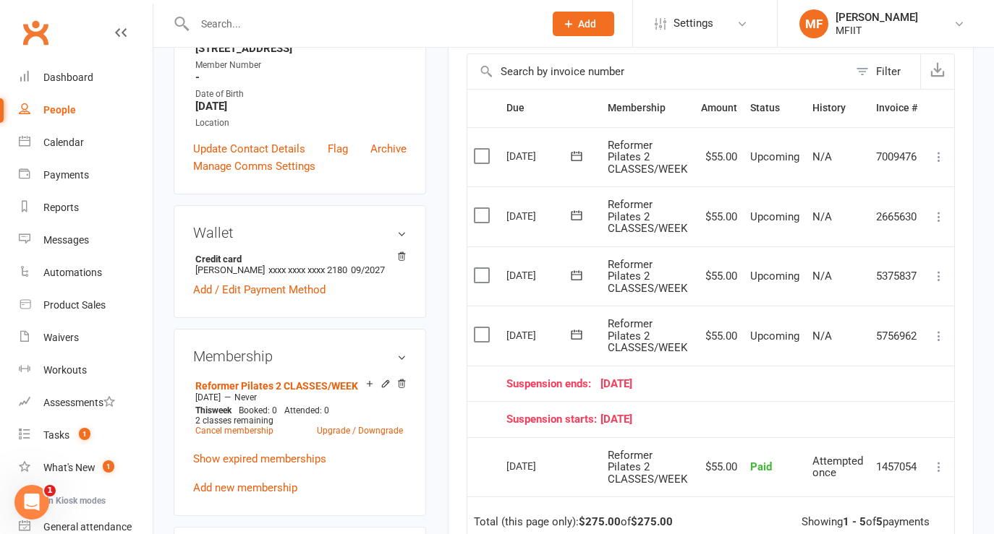
scroll to position [325, 0]
click at [937, 336] on icon at bounding box center [939, 335] width 14 height 14
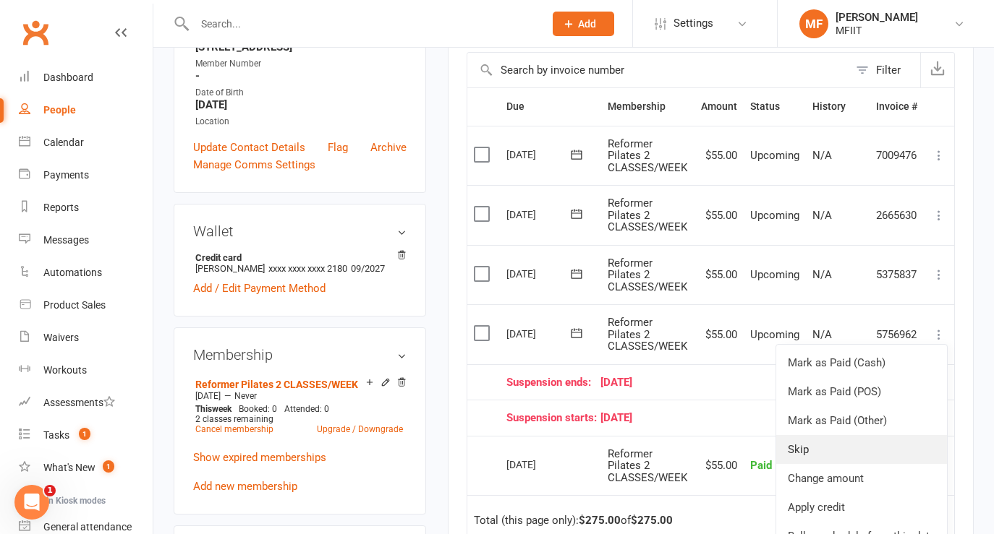
click at [807, 461] on link "Skip" at bounding box center [861, 449] width 171 height 29
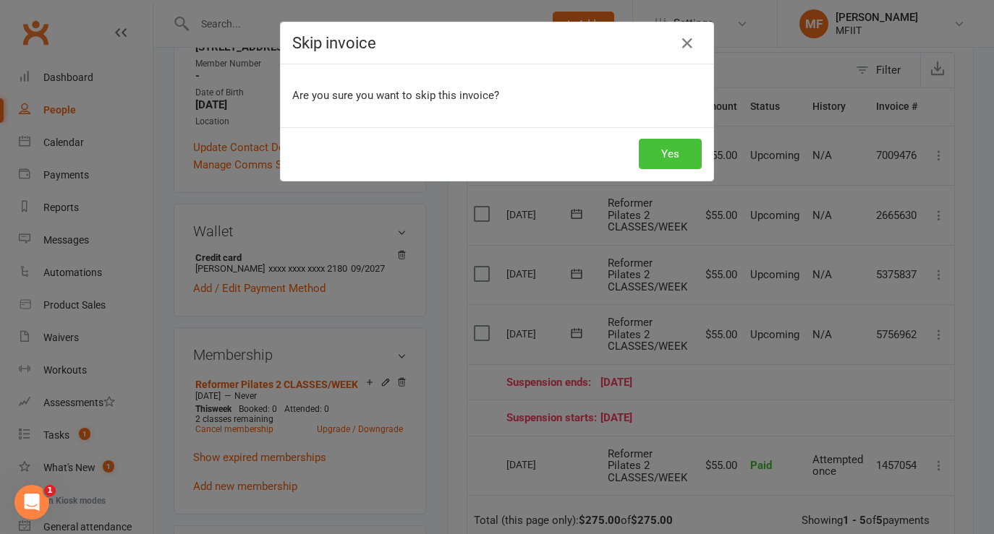
click at [681, 151] on button "Yes" at bounding box center [670, 154] width 63 height 30
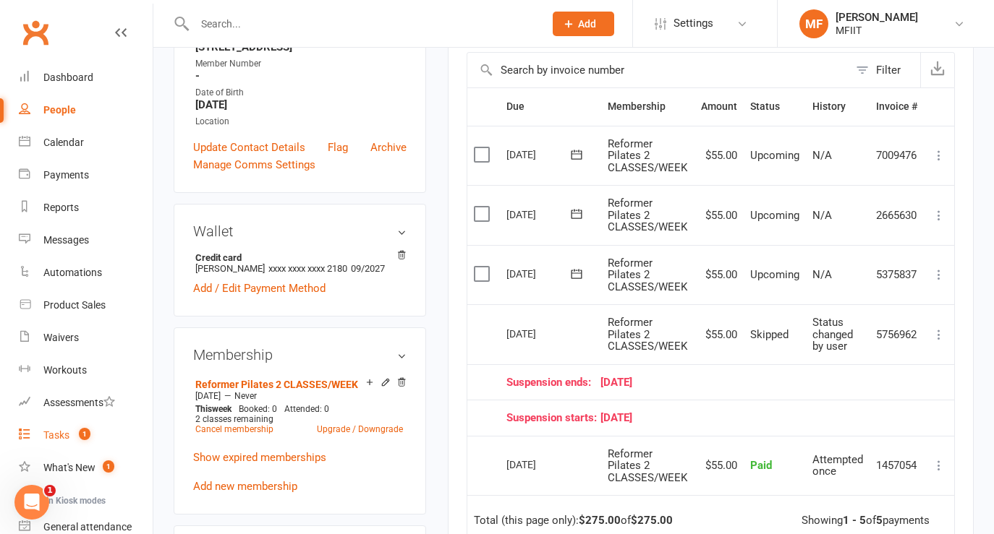
click at [59, 433] on div "Tasks" at bounding box center [56, 436] width 26 height 12
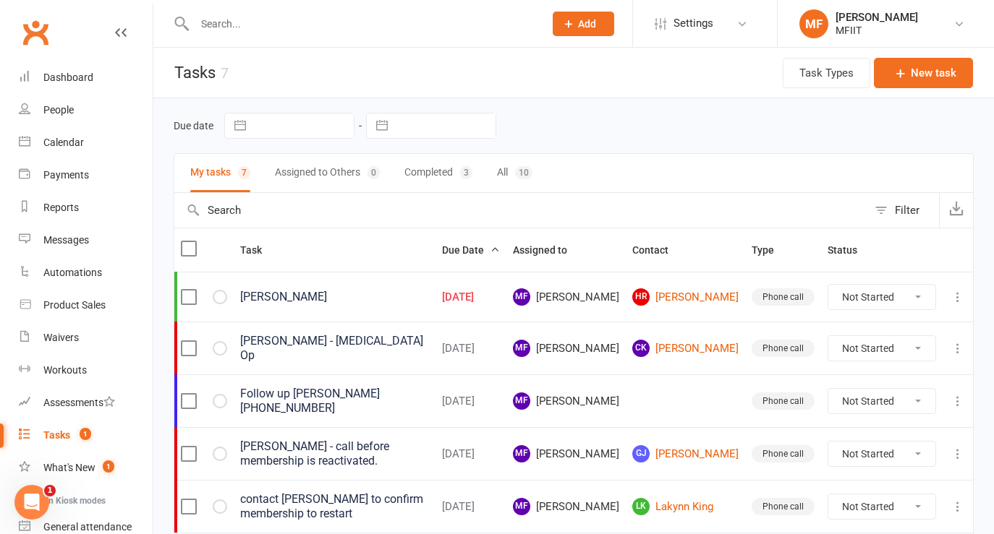
click at [288, 293] on div "[PERSON_NAME]" at bounding box center [334, 297] width 189 height 14
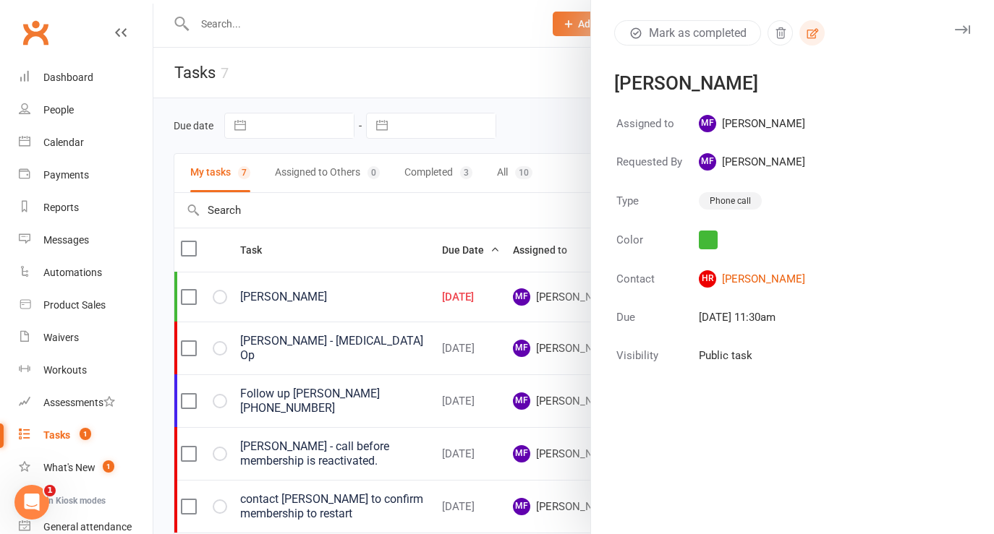
click at [814, 36] on icon "button" at bounding box center [812, 33] width 13 height 13
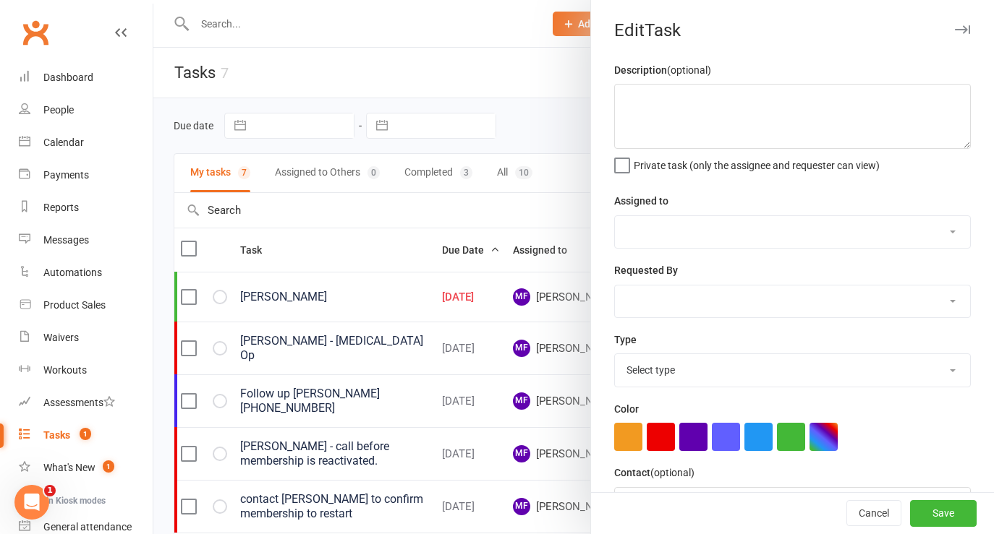
type textarea "[PERSON_NAME]"
select select "48523"
select select "26724"
type input "[DATE]"
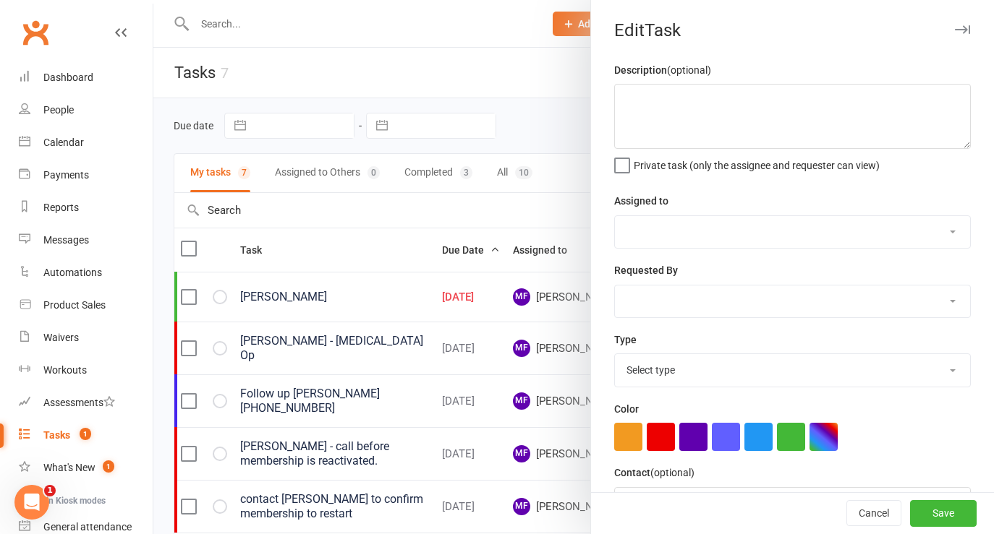
type input "11:30am"
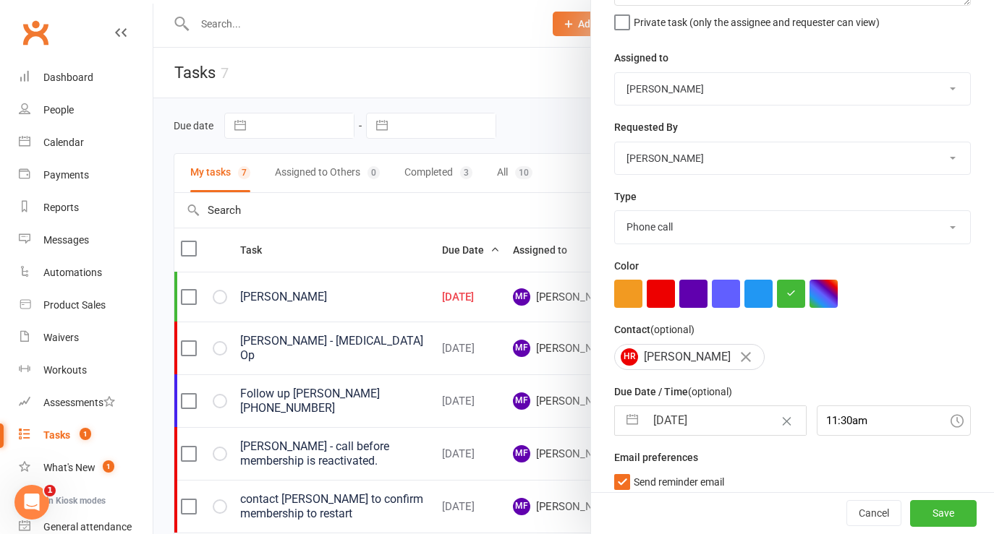
scroll to position [155, 0]
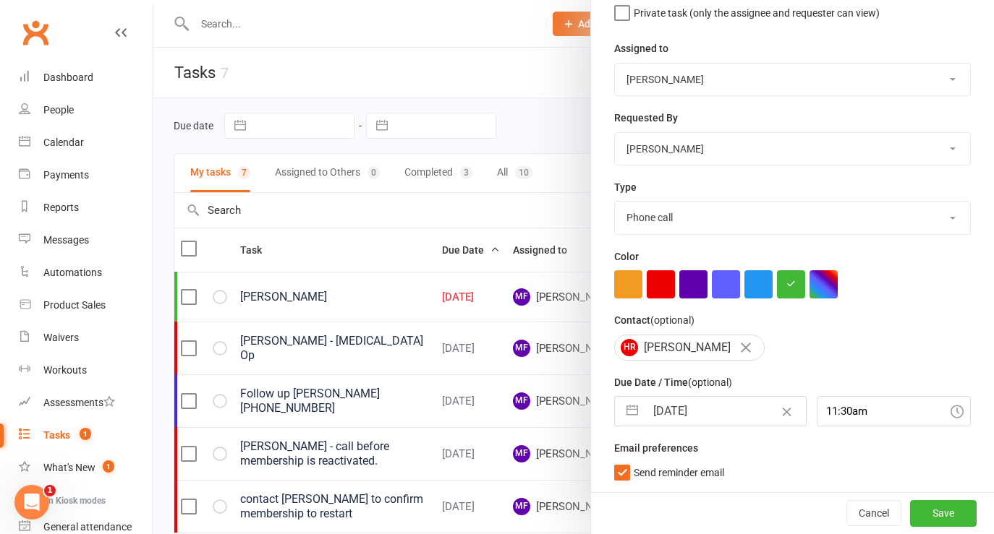
click at [692, 414] on input "[DATE]" at bounding box center [725, 411] width 161 height 29
select select "7"
select select "2025"
select select "8"
select select "2025"
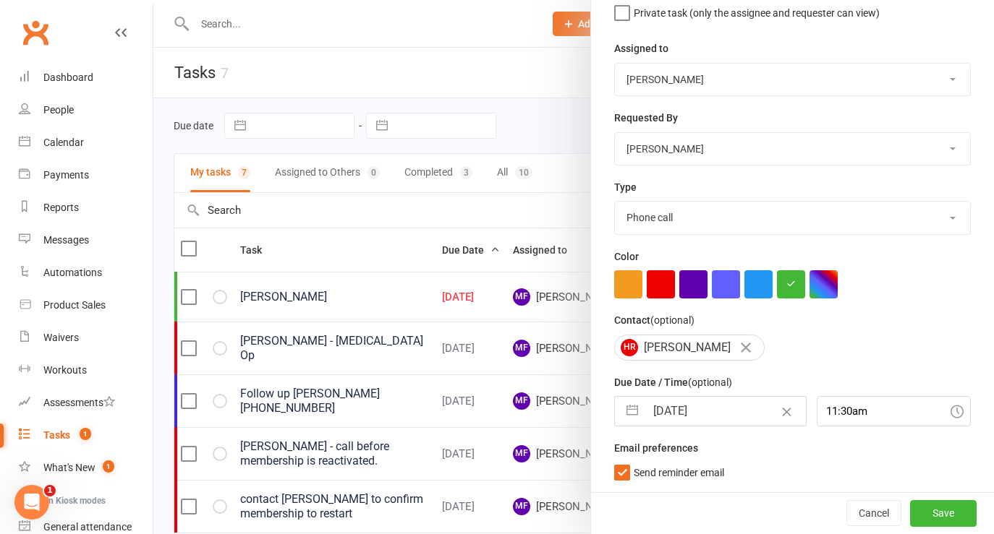
select select "9"
select select "2025"
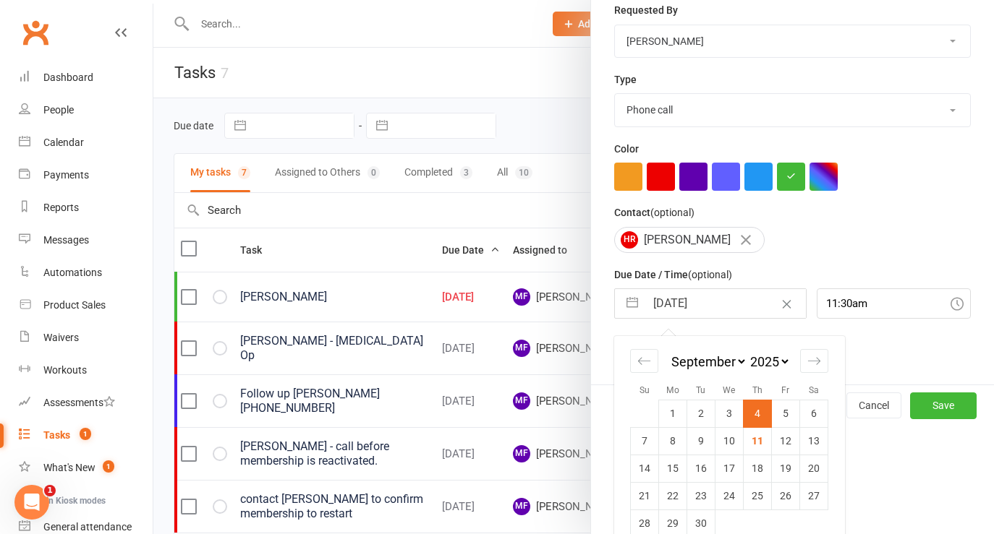
scroll to position [283, 0]
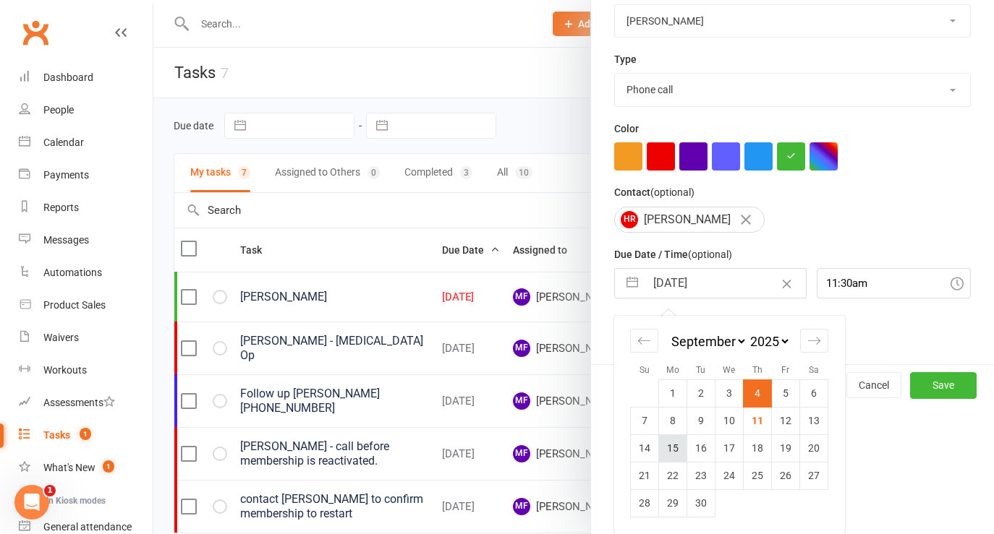
click at [676, 447] on td "15" at bounding box center [673, 448] width 28 height 27
type input "[DATE]"
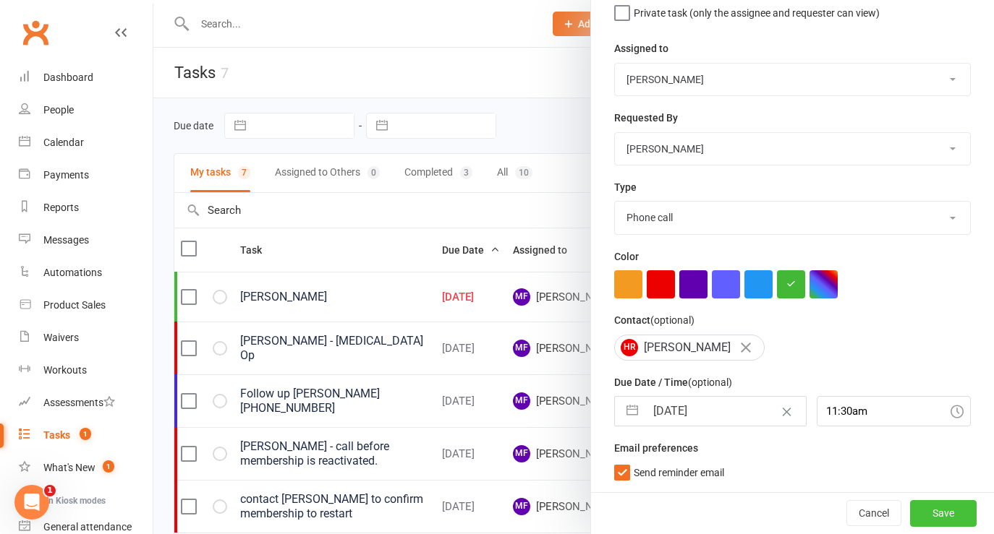
click at [943, 512] on button "Save" at bounding box center [943, 513] width 67 height 26
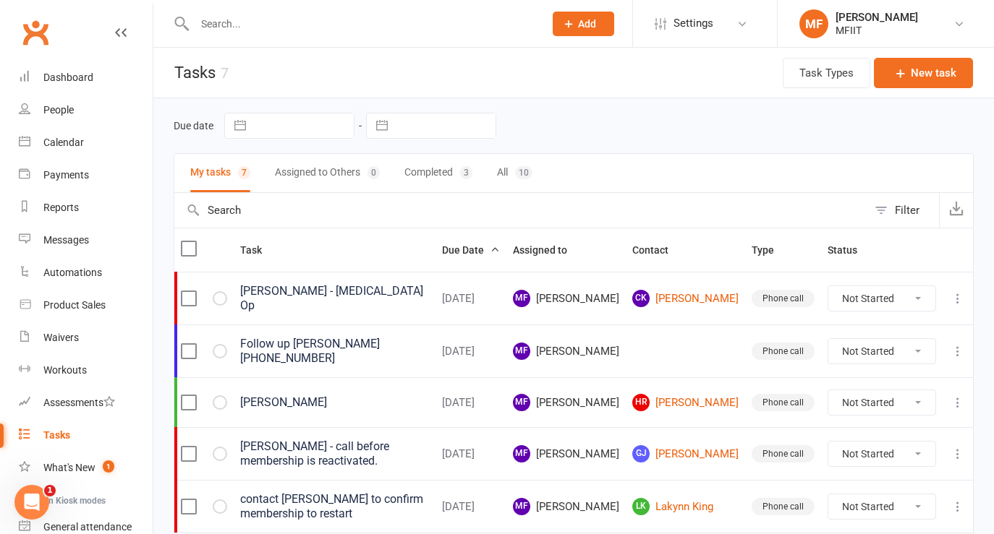
click at [299, 294] on div "[PERSON_NAME] - [MEDICAL_DATA] Op" at bounding box center [334, 298] width 189 height 29
